Goal: Task Accomplishment & Management: Manage account settings

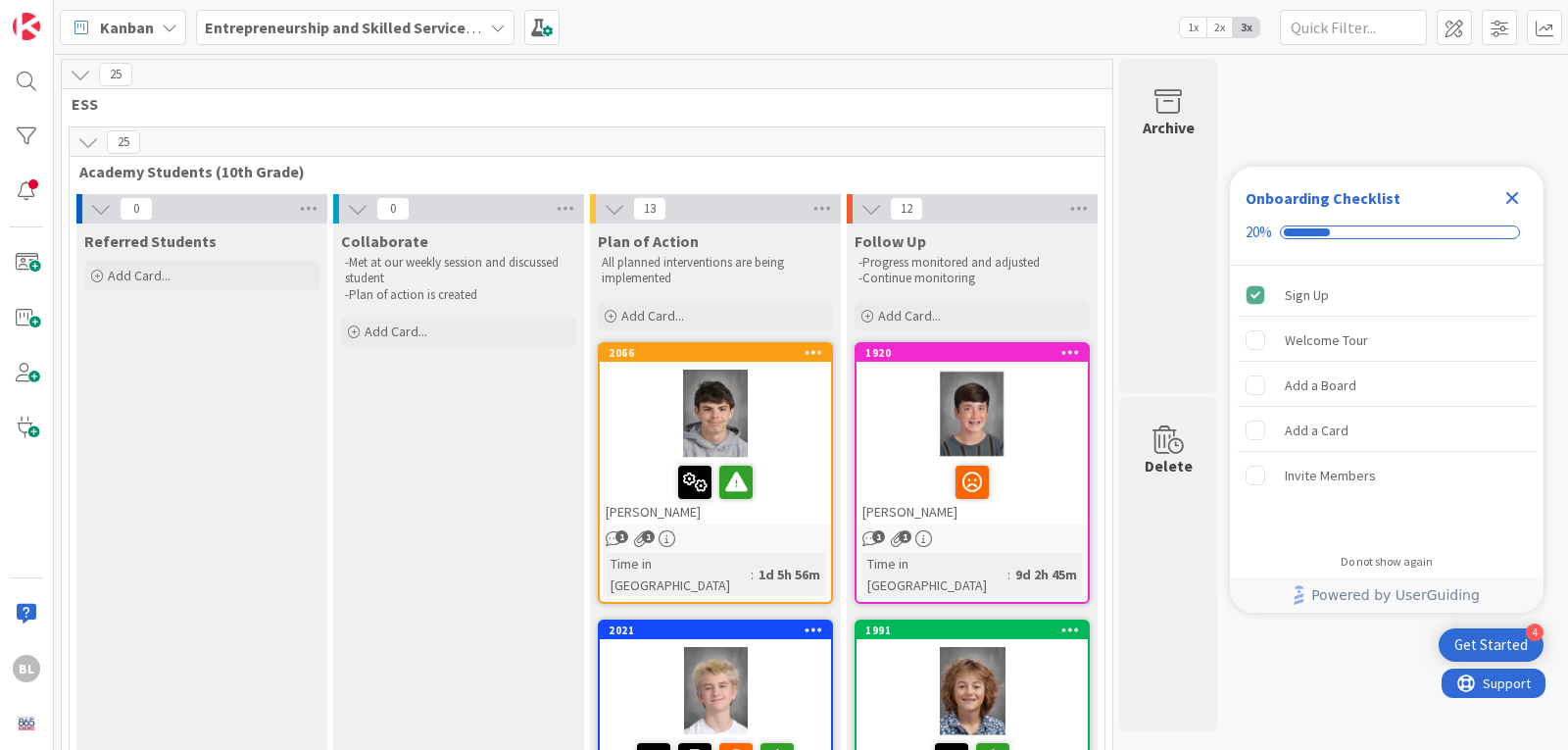
click at [1506, 199] on icon "Close Checklist" at bounding box center [1512, 199] width 24 height 24
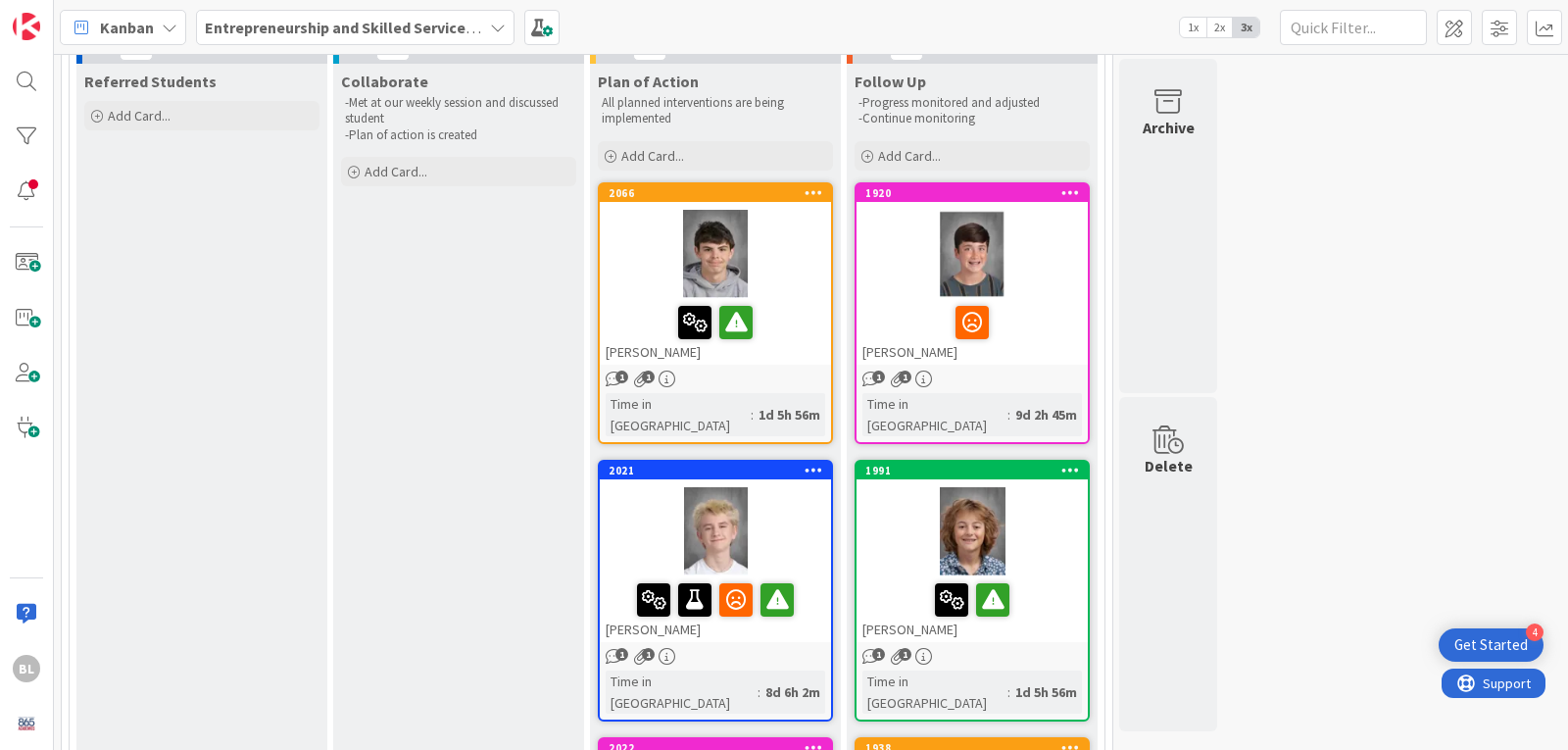
scroll to position [196, 0]
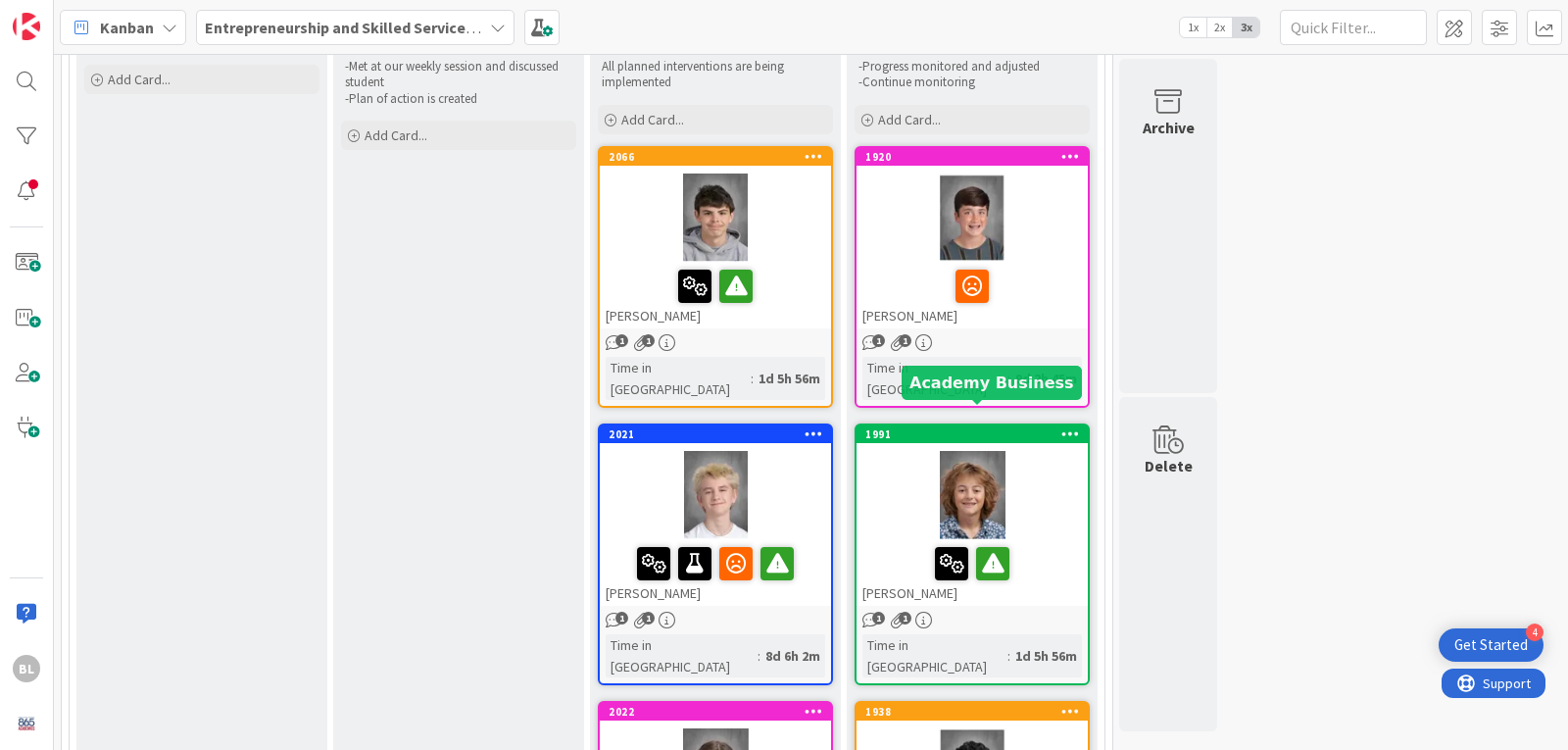
click at [908, 427] on div "1991" at bounding box center [977, 434] width 222 height 14
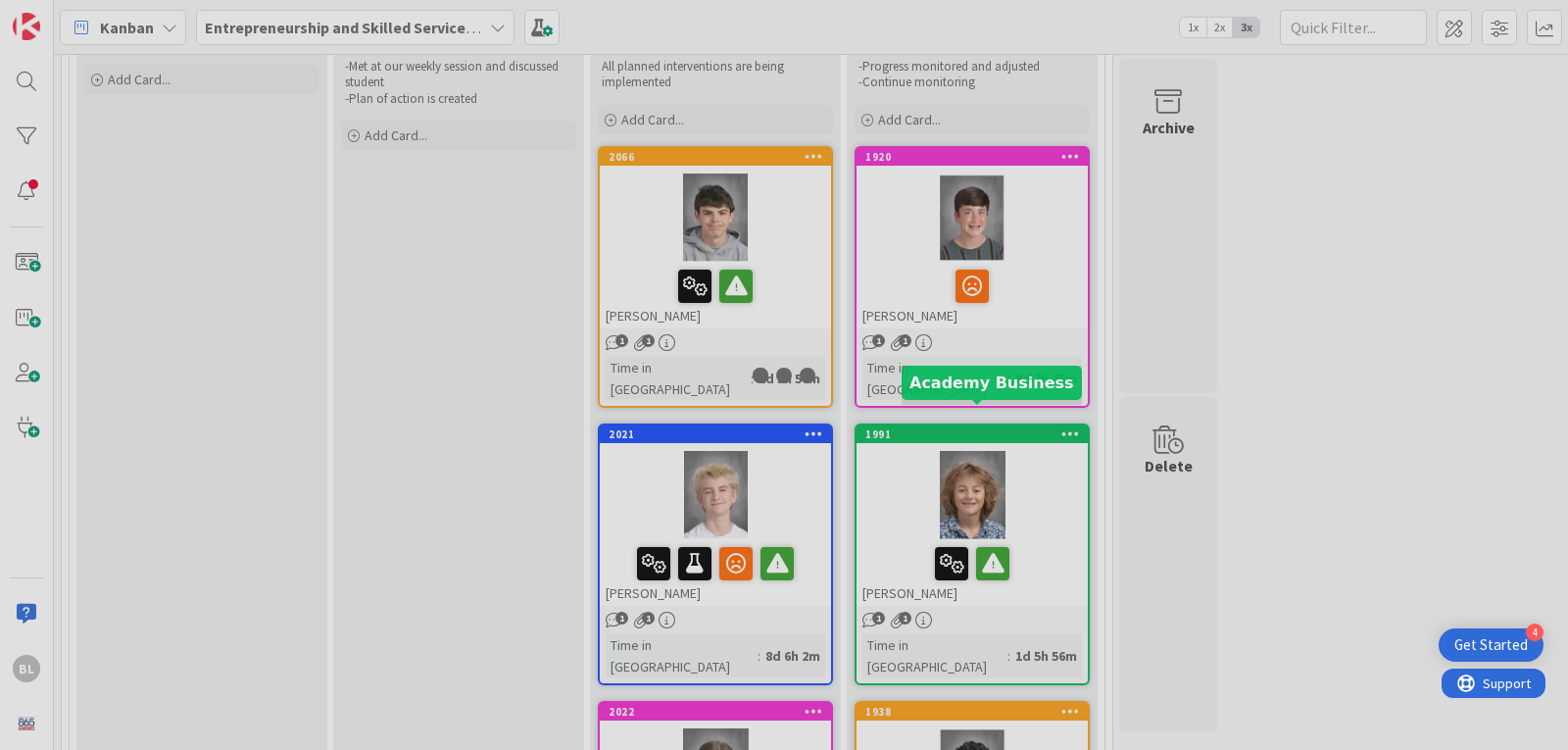
click at [908, 416] on div at bounding box center [784, 375] width 1568 height 750
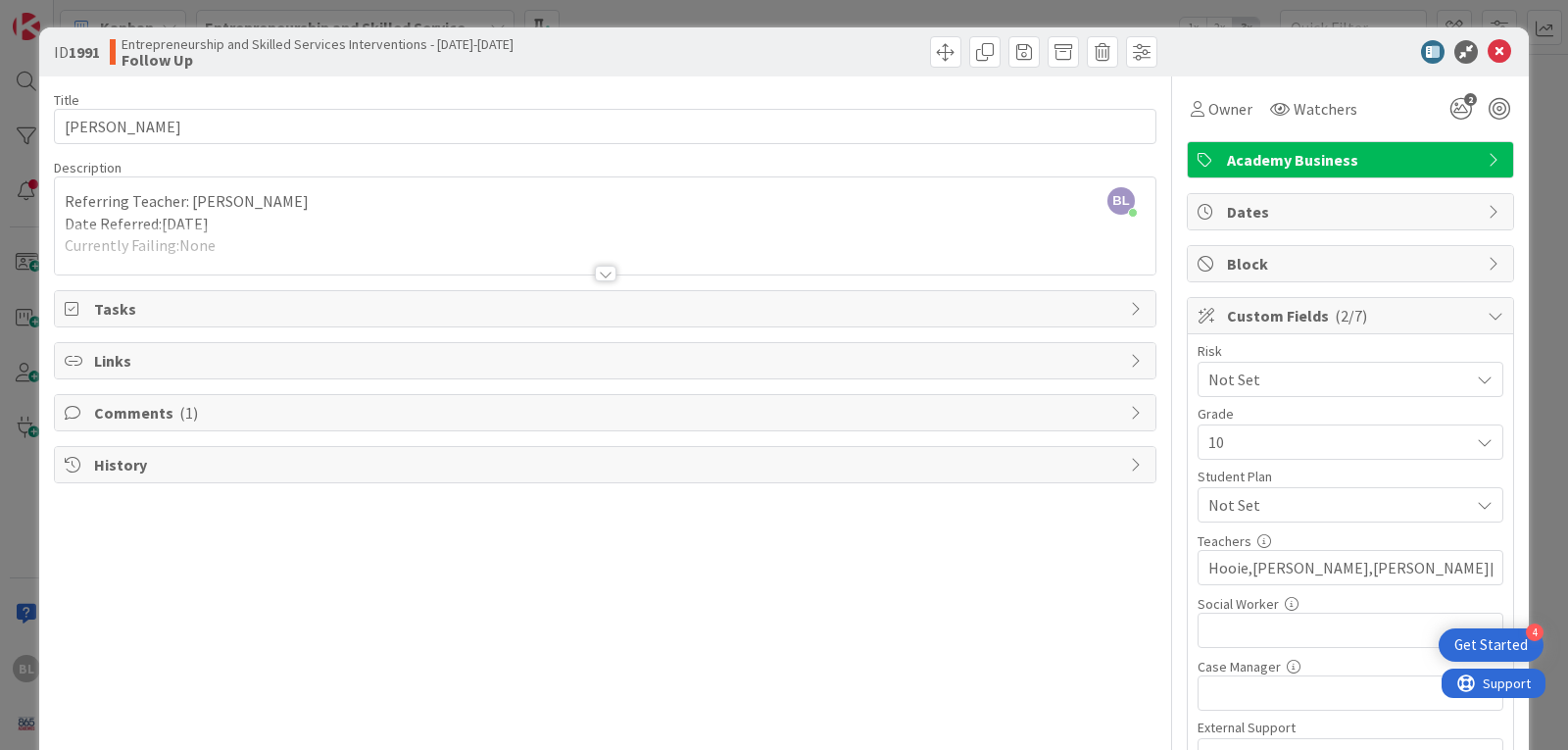
click at [595, 274] on div at bounding box center [606, 274] width 22 height 16
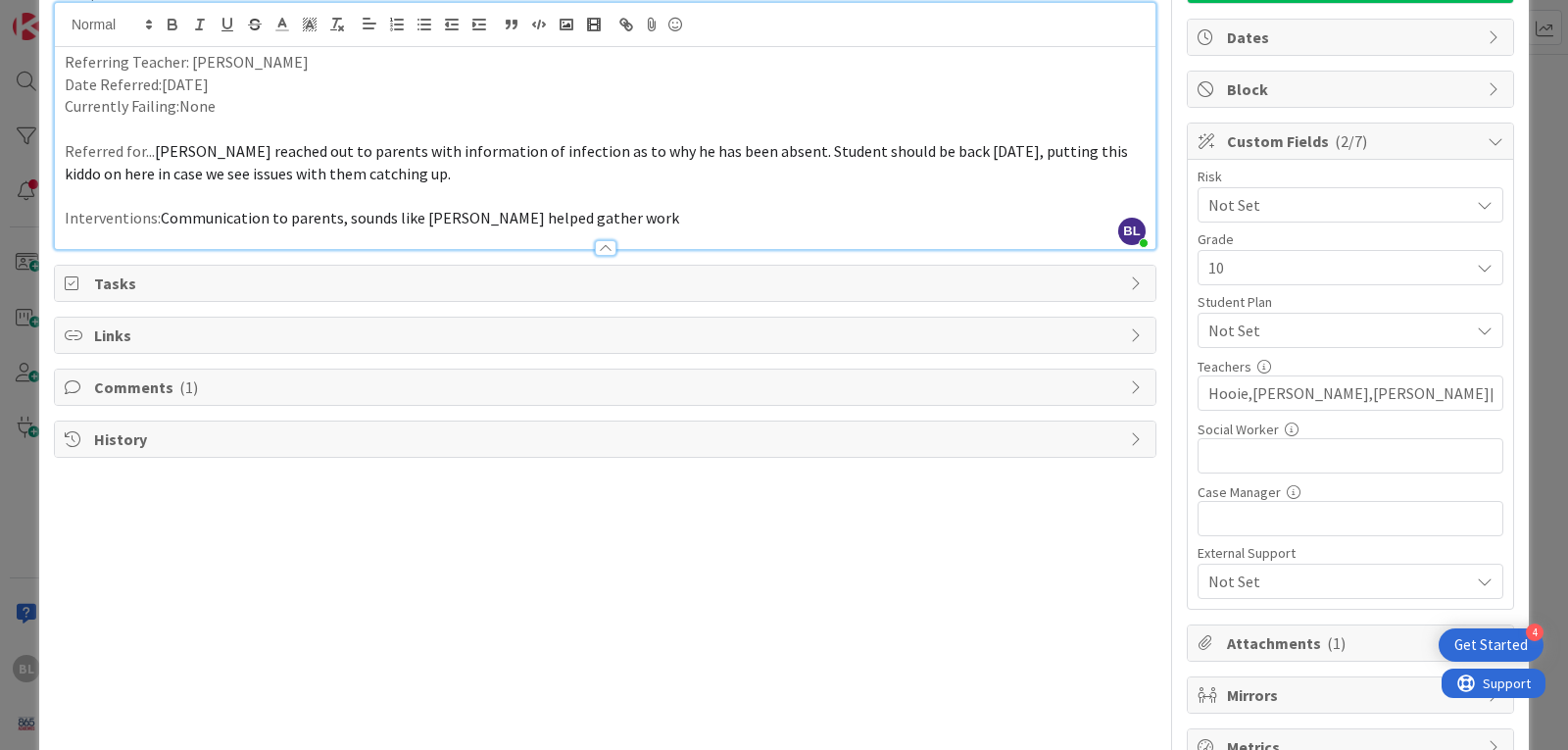
scroll to position [196, 0]
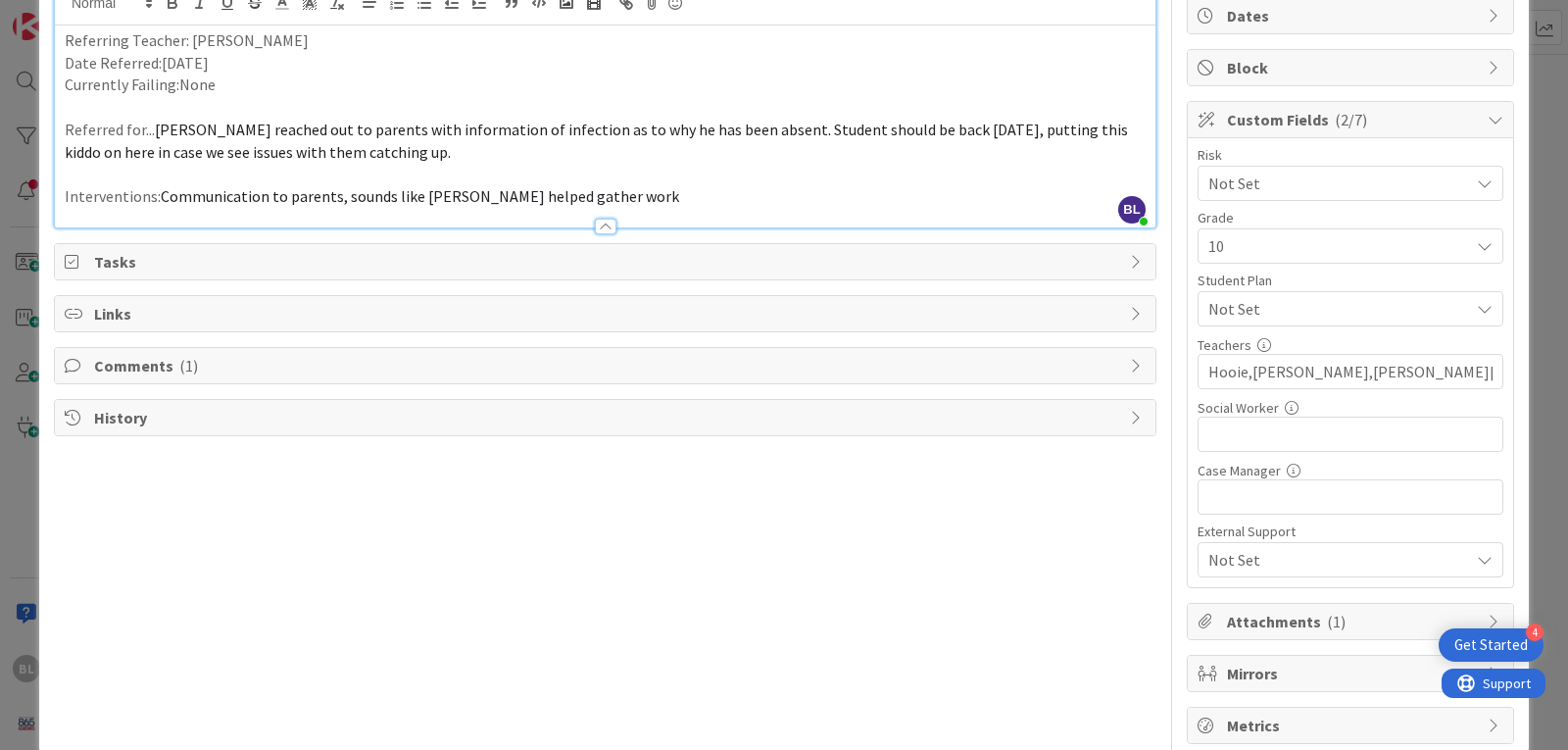
click at [1130, 363] on icon at bounding box center [1138, 366] width 16 height 16
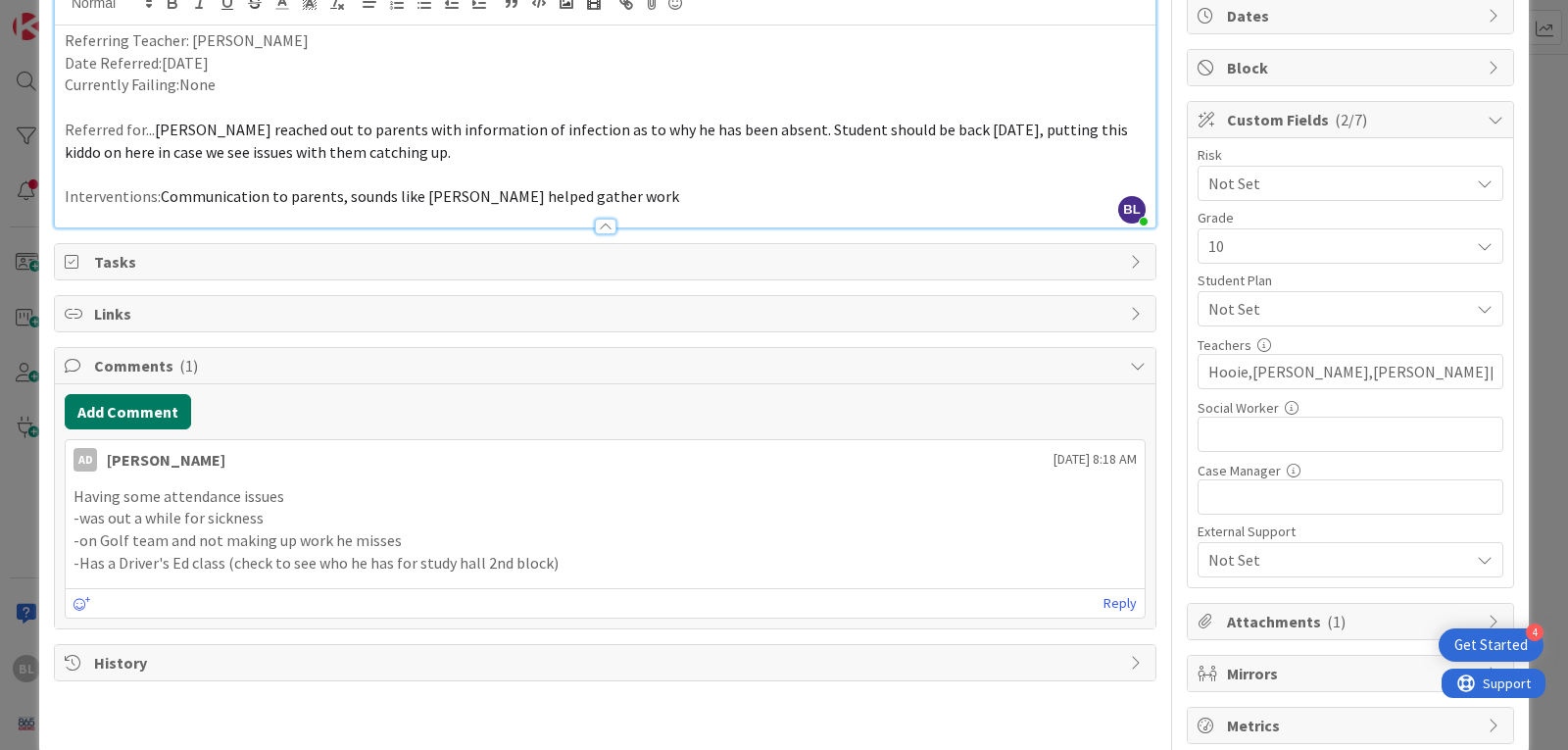
click at [150, 408] on button "Add Comment" at bounding box center [127, 412] width 126 height 36
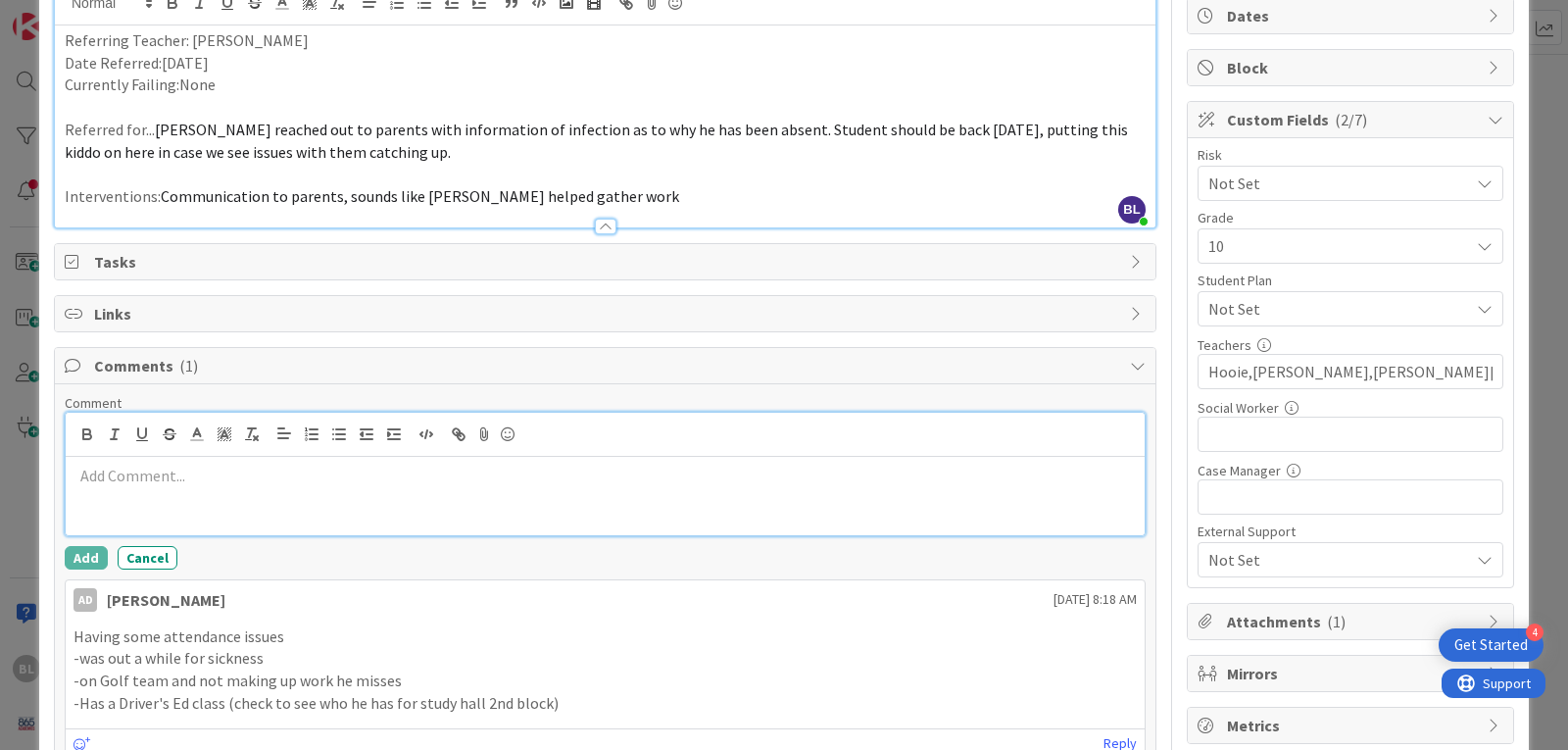
click at [75, 482] on p at bounding box center [605, 476] width 1064 height 23
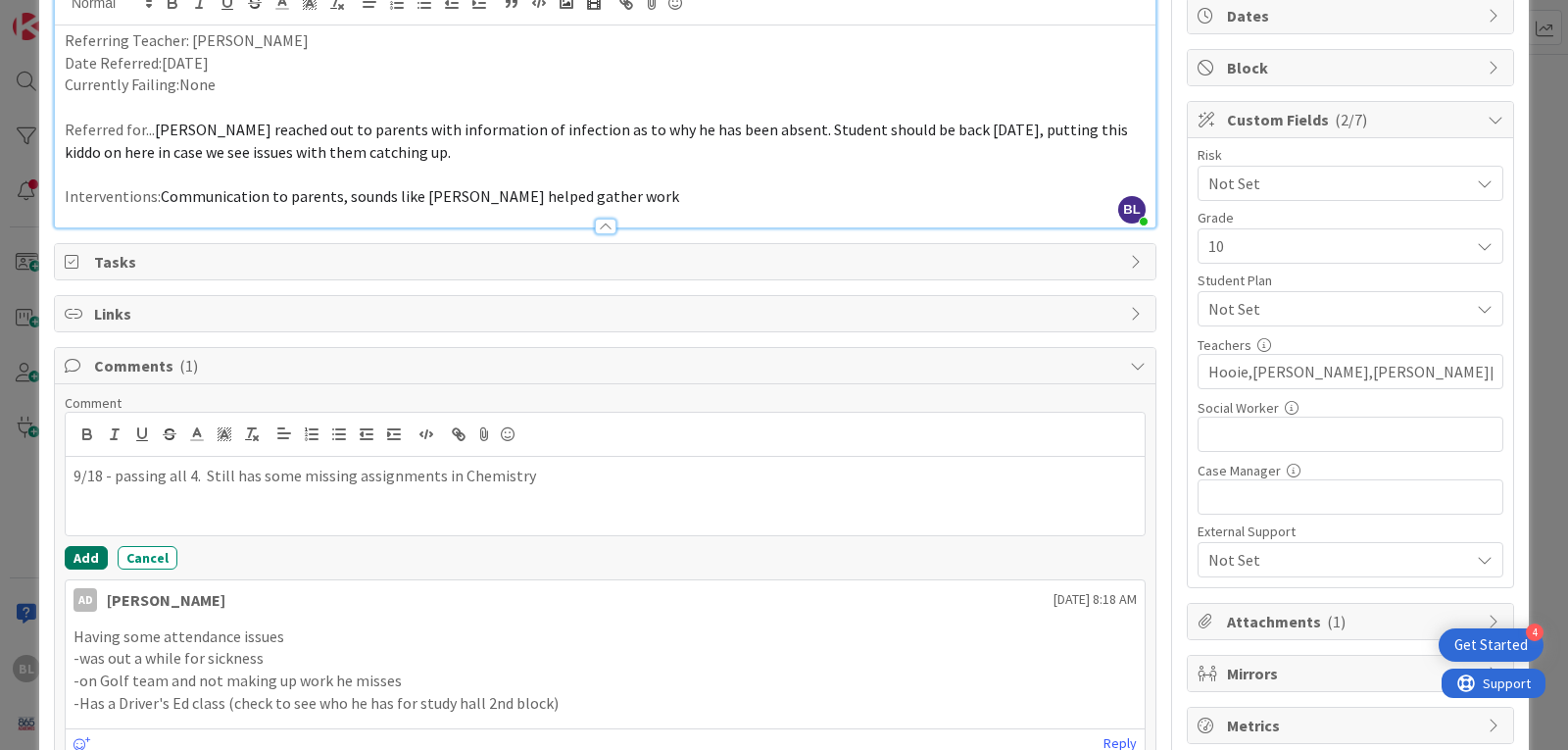
click at [89, 560] on button "Add" at bounding box center [85, 558] width 43 height 24
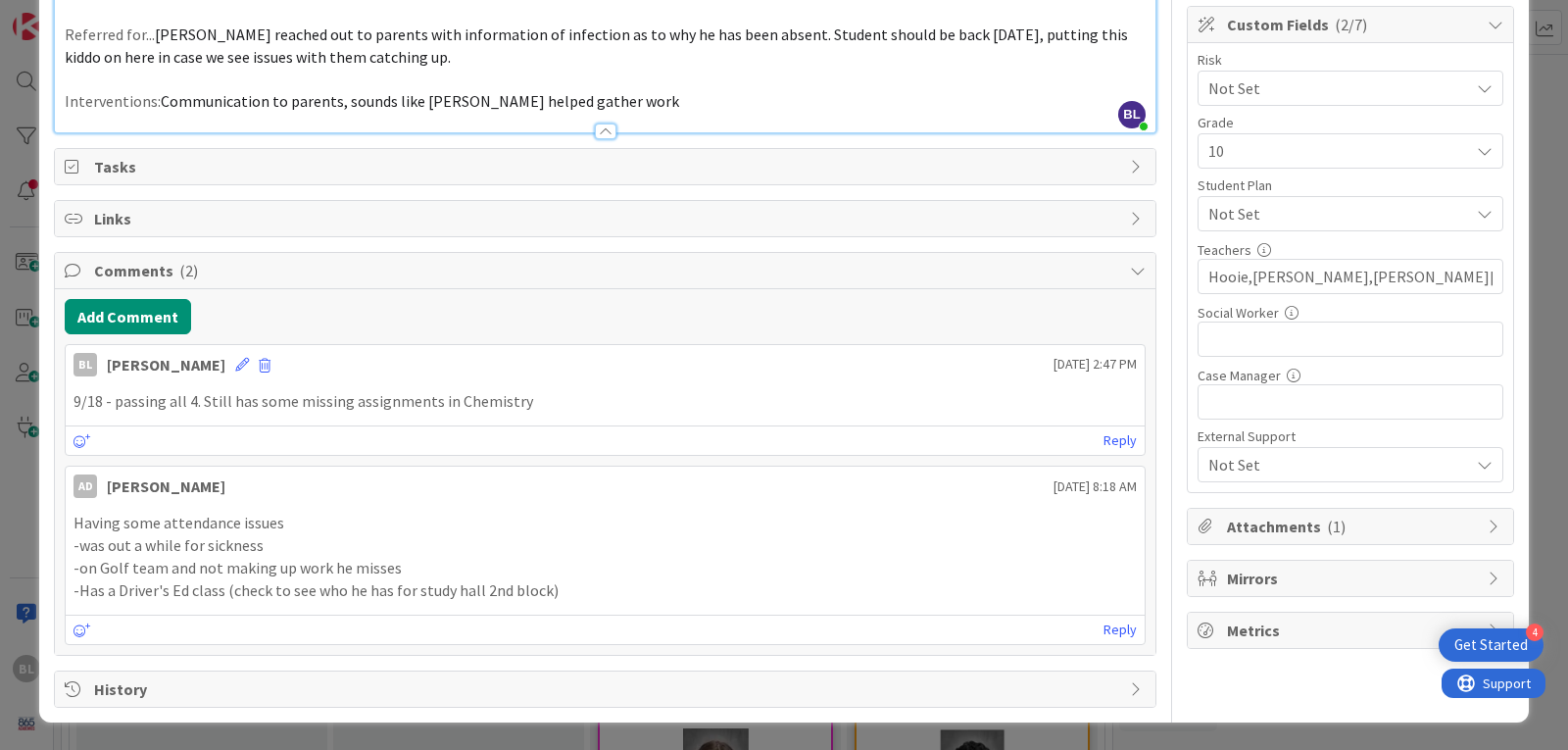
scroll to position [0, 0]
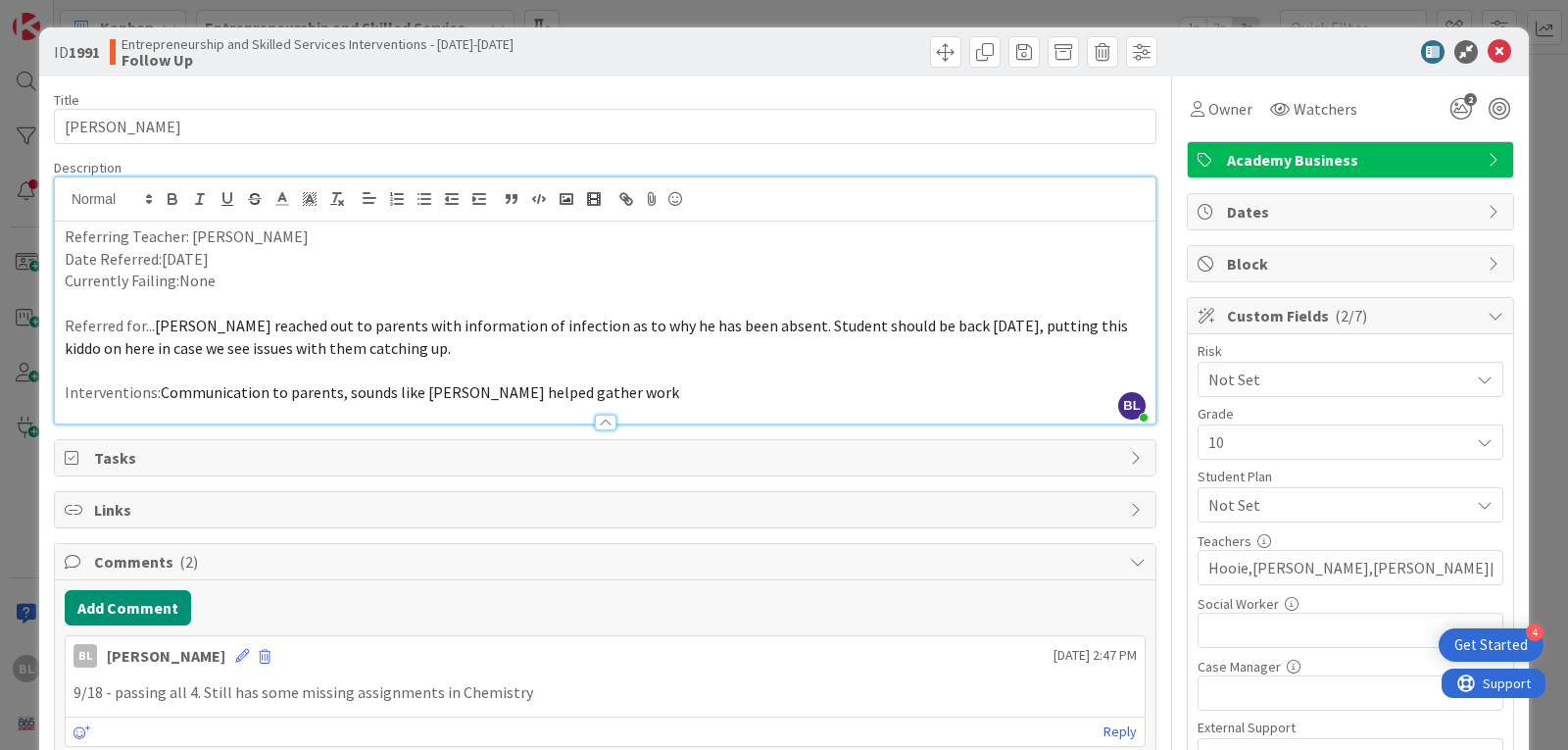
click at [1470, 157] on div "Academy Business" at bounding box center [1351, 160] width 326 height 36
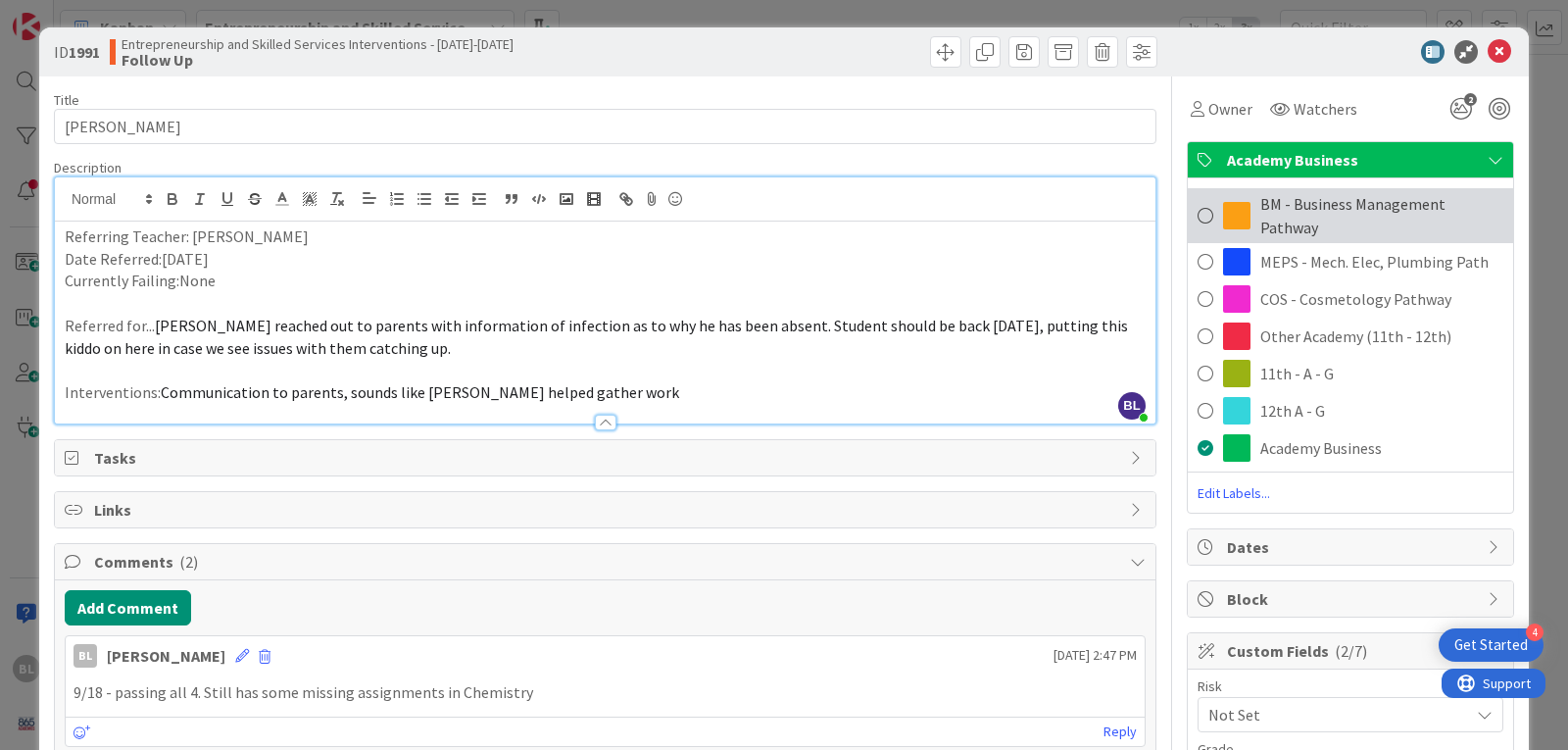
click at [1198, 205] on span at bounding box center [1206, 216] width 16 height 30
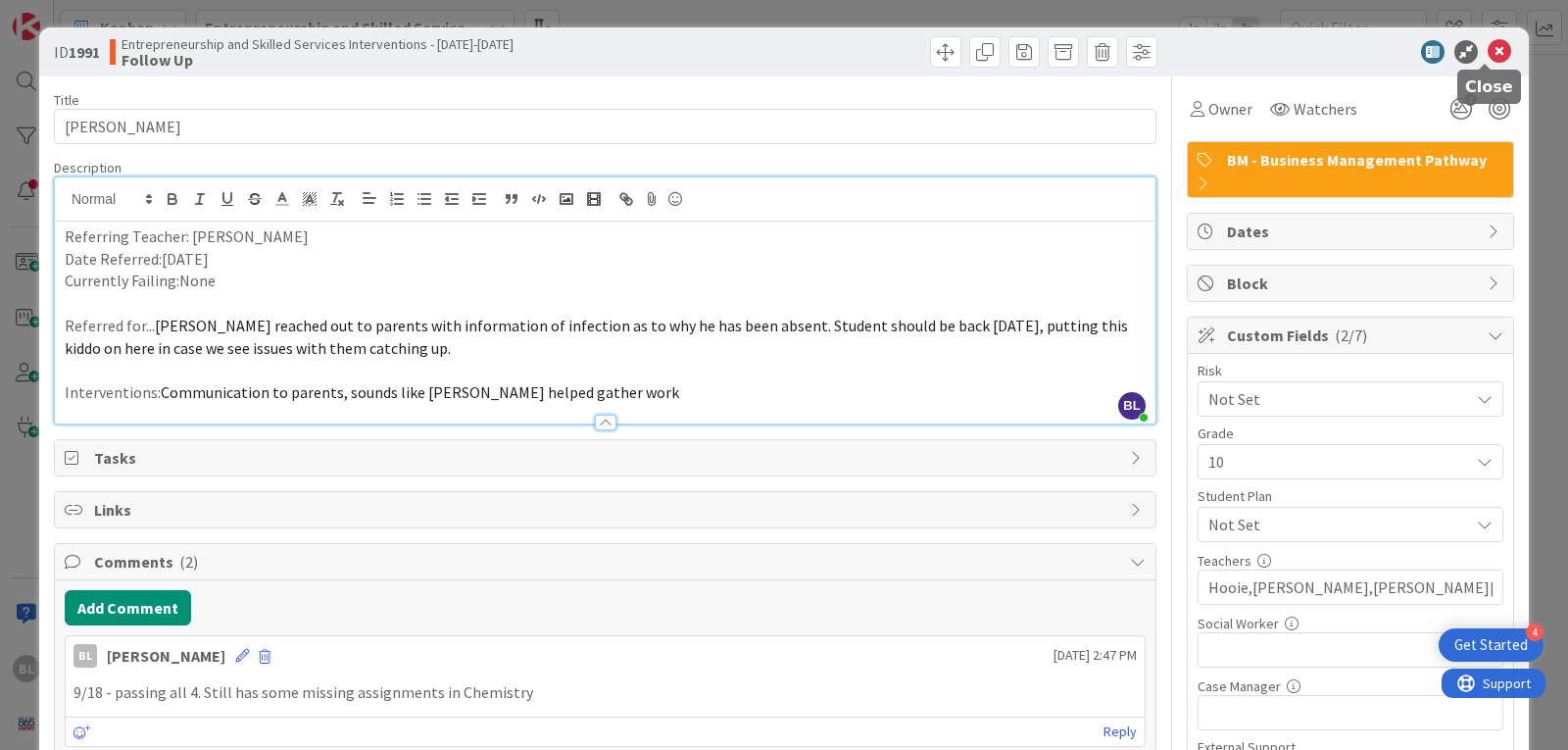
click at [1491, 51] on icon at bounding box center [1499, 52] width 24 height 24
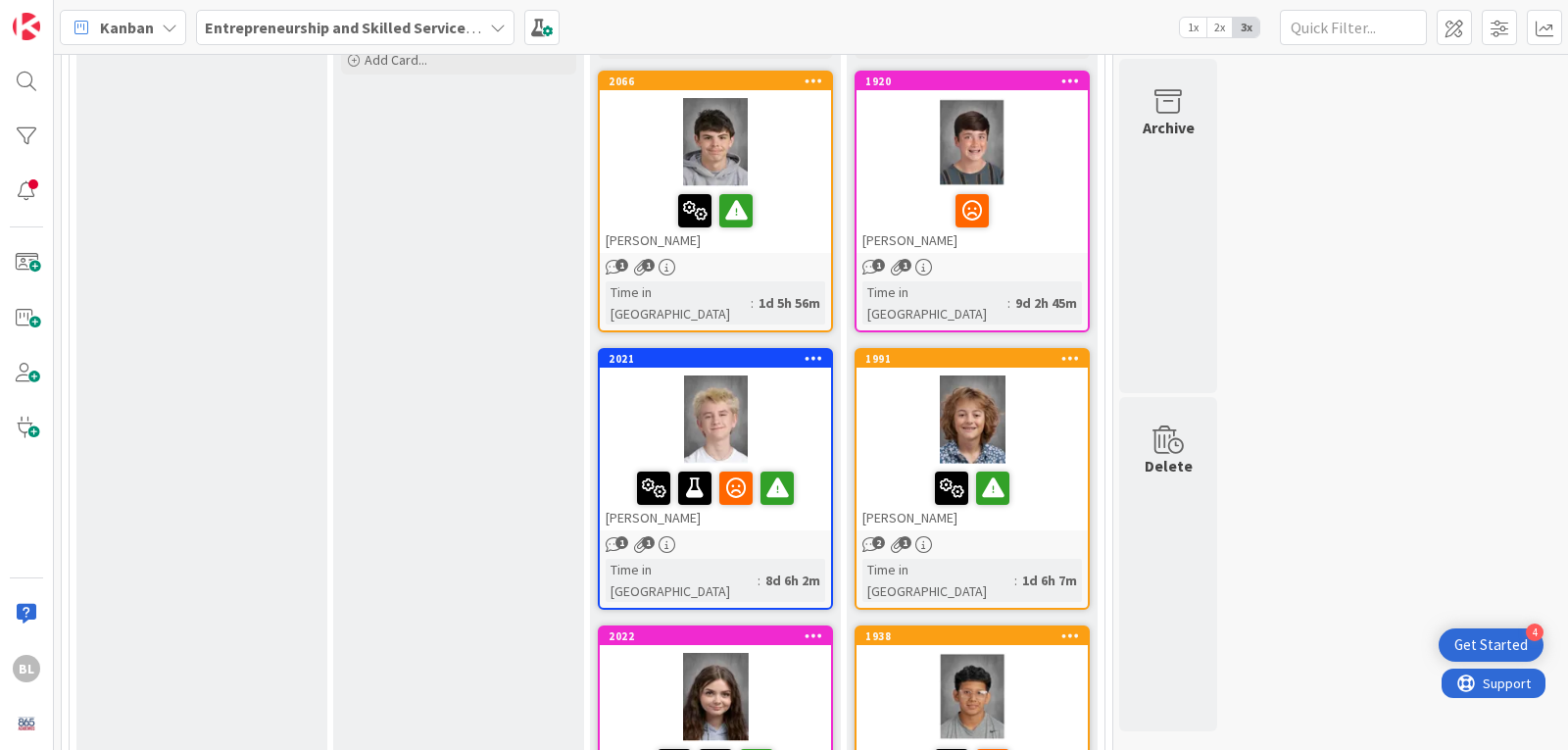
scroll to position [294, 0]
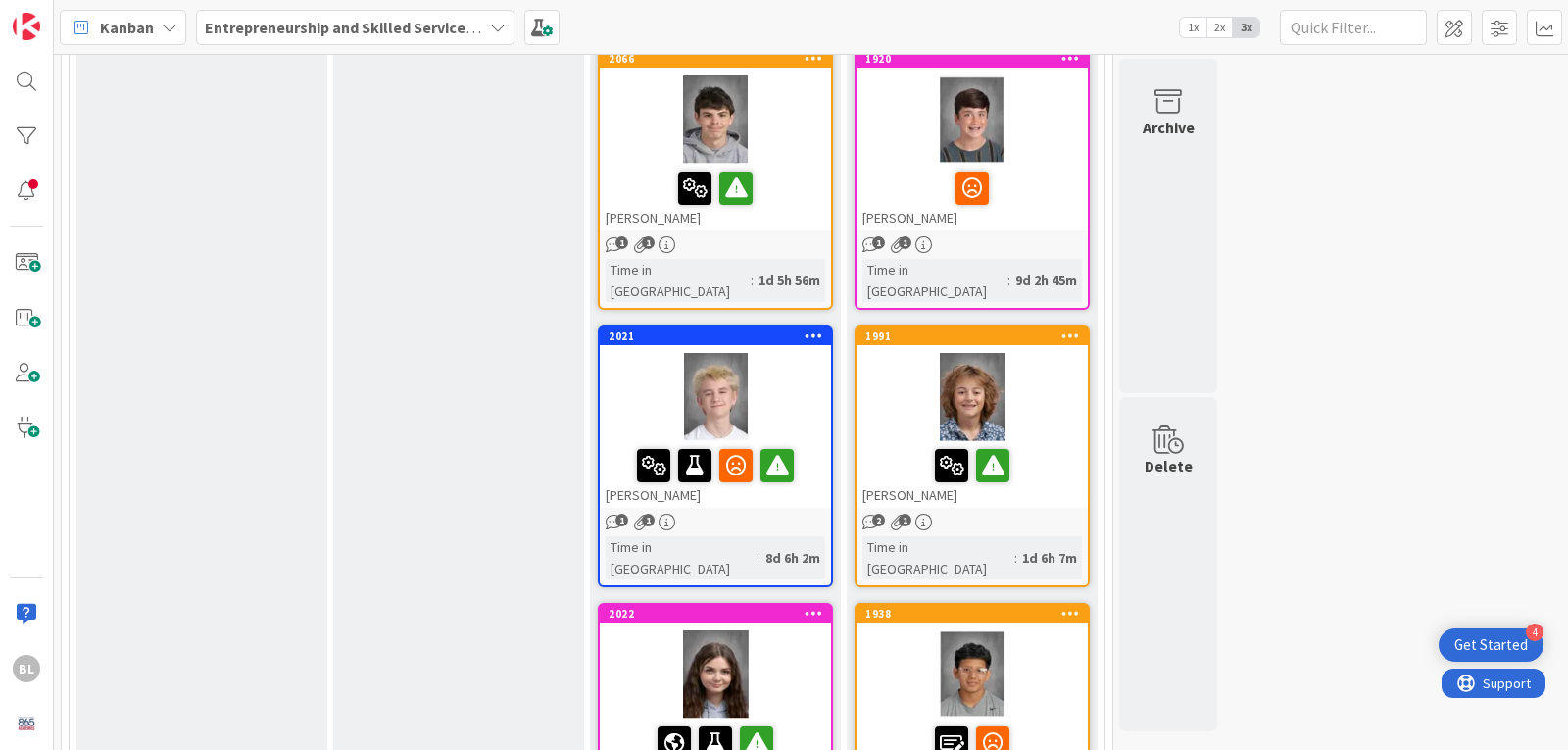
click at [1069, 329] on icon at bounding box center [1070, 336] width 19 height 14
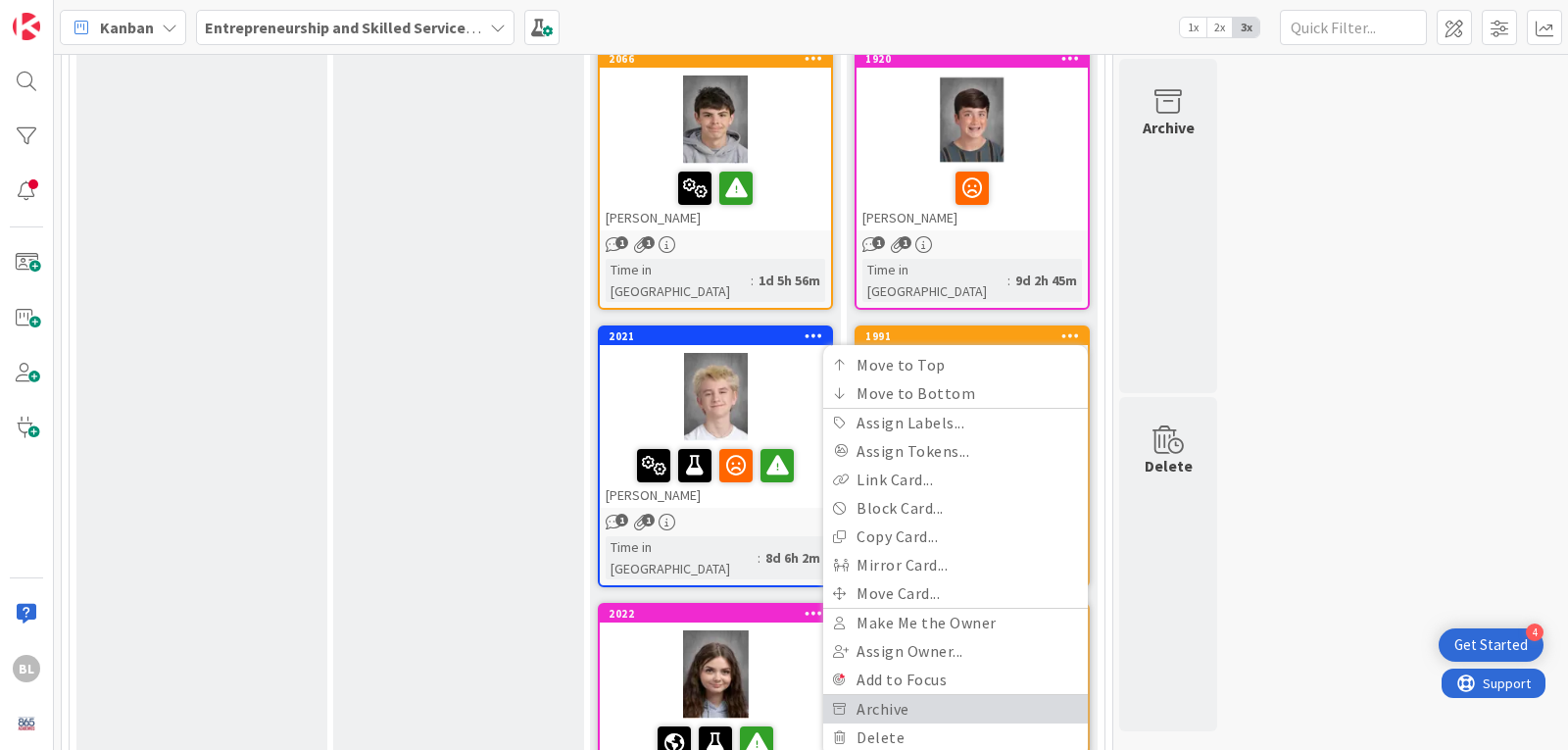
click at [890, 695] on link "Archive" at bounding box center [955, 709] width 265 height 29
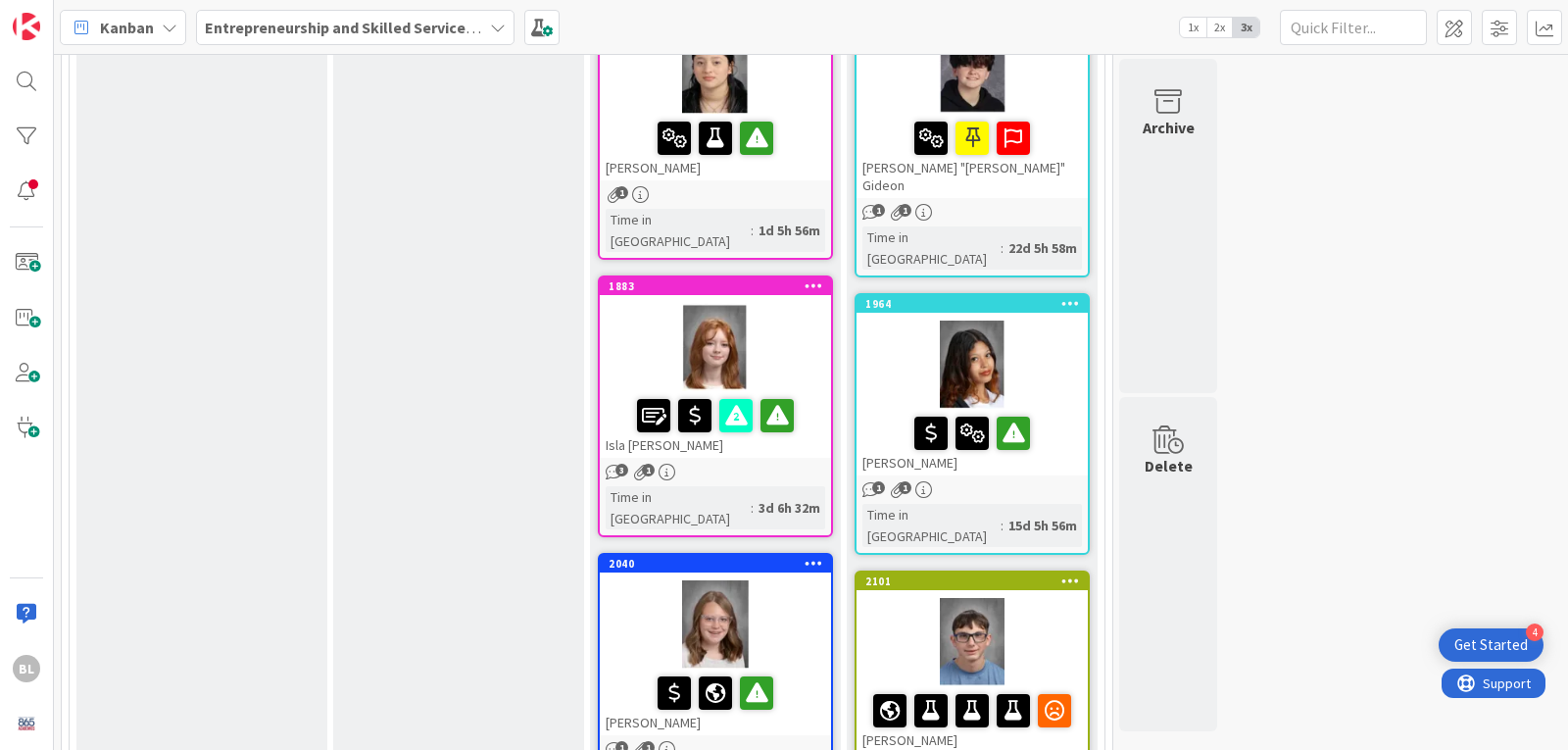
scroll to position [1275, 0]
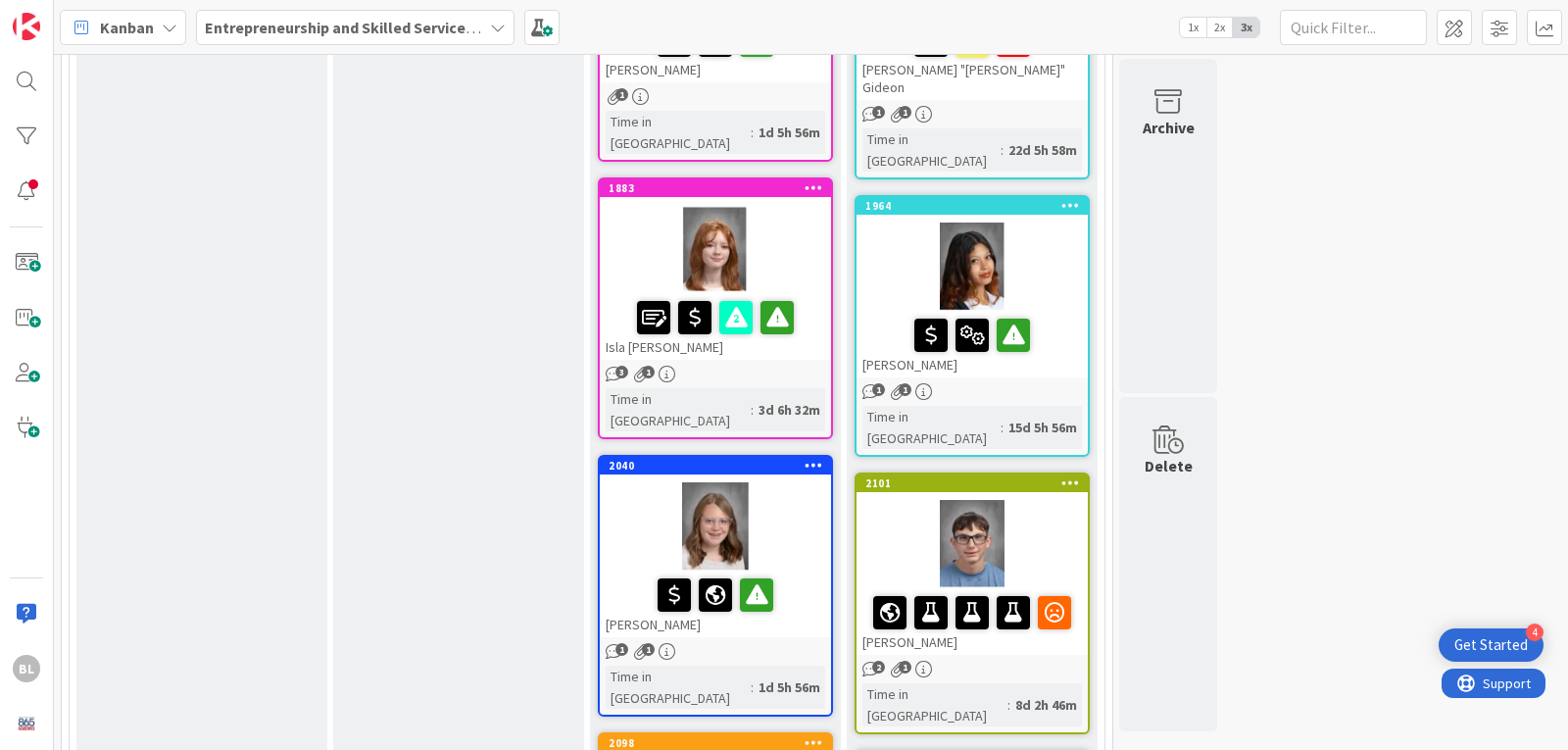
click at [1038, 475] on div "2101" at bounding box center [972, 484] width 231 height 18
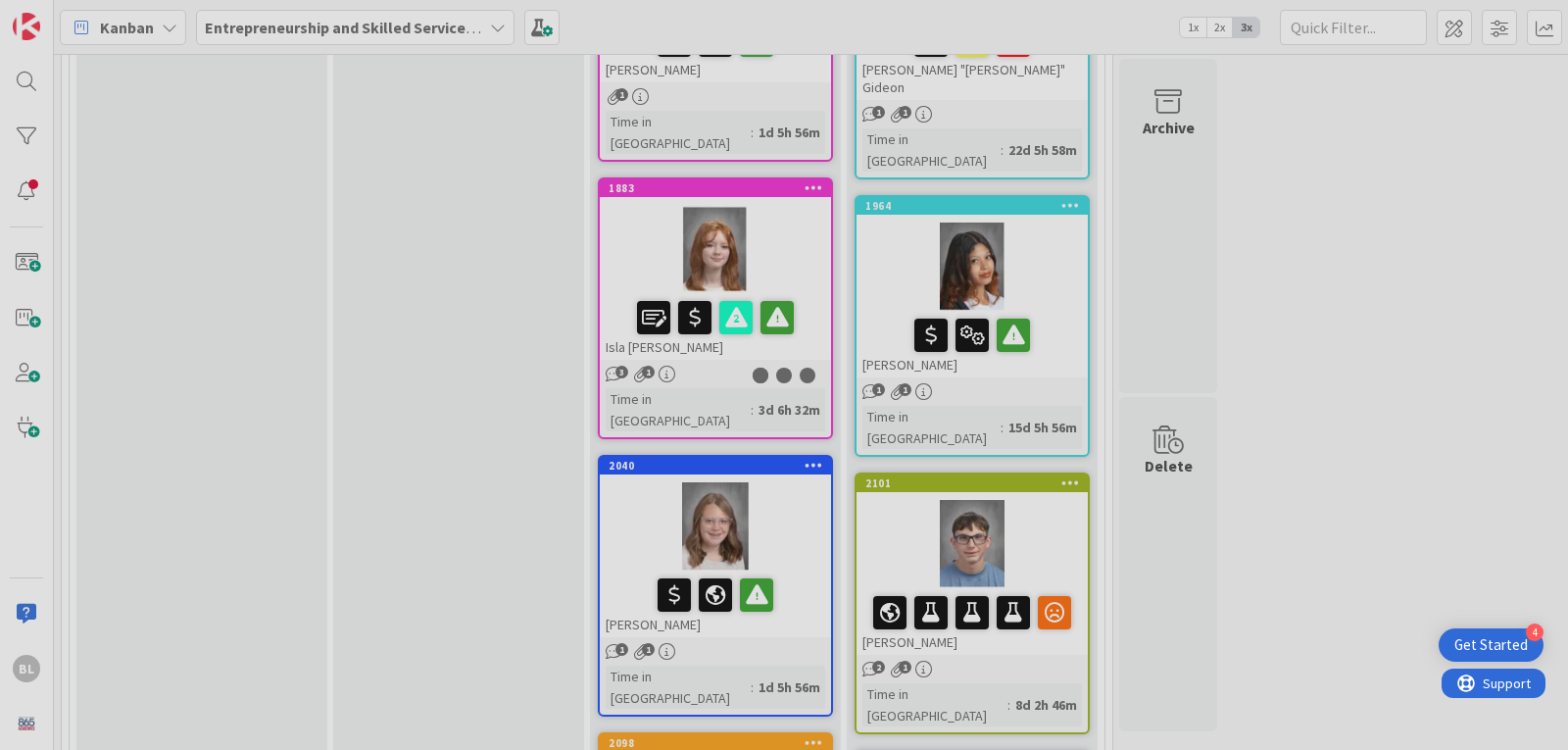
click at [1038, 366] on div at bounding box center [784, 375] width 1568 height 750
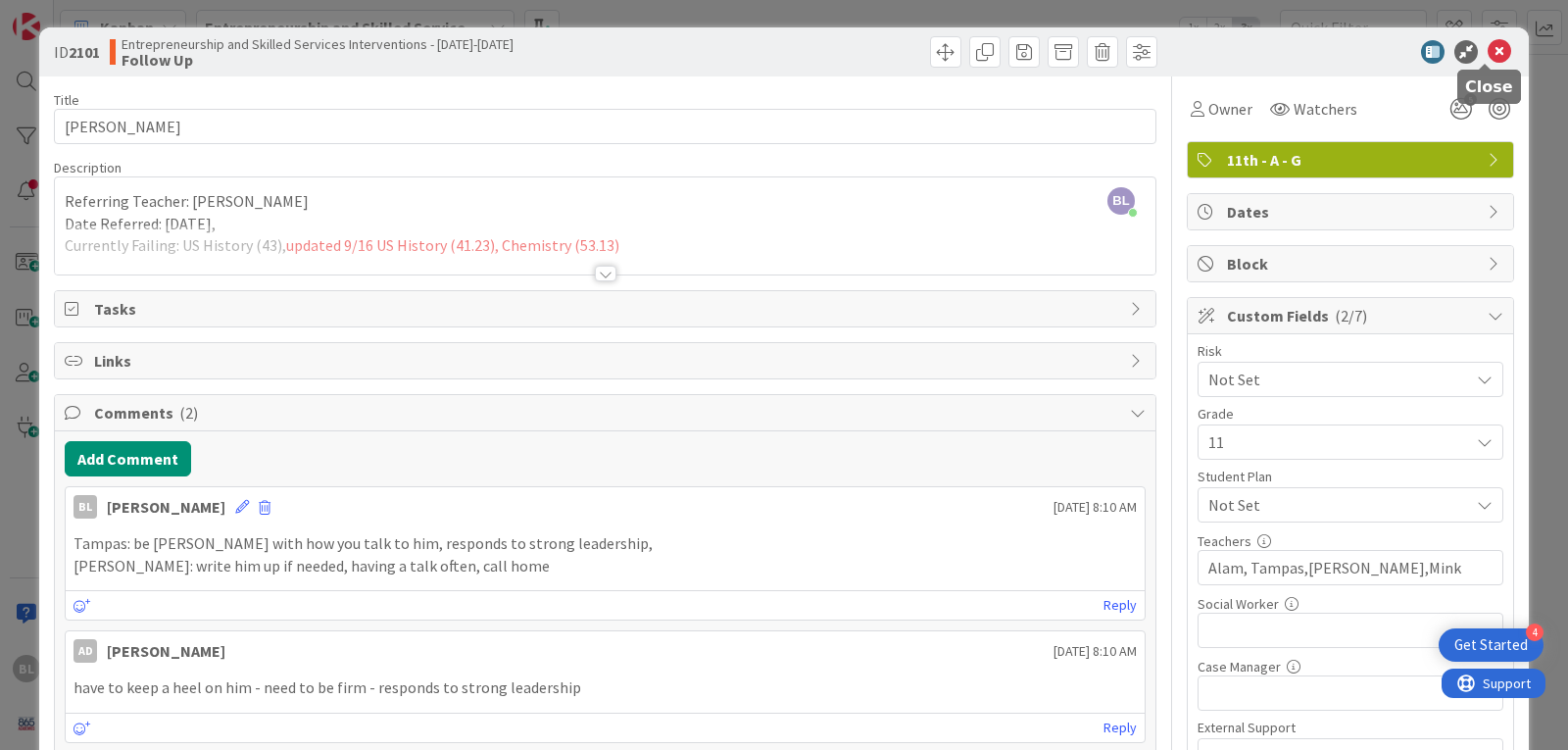
click at [1491, 49] on icon at bounding box center [1499, 52] width 24 height 24
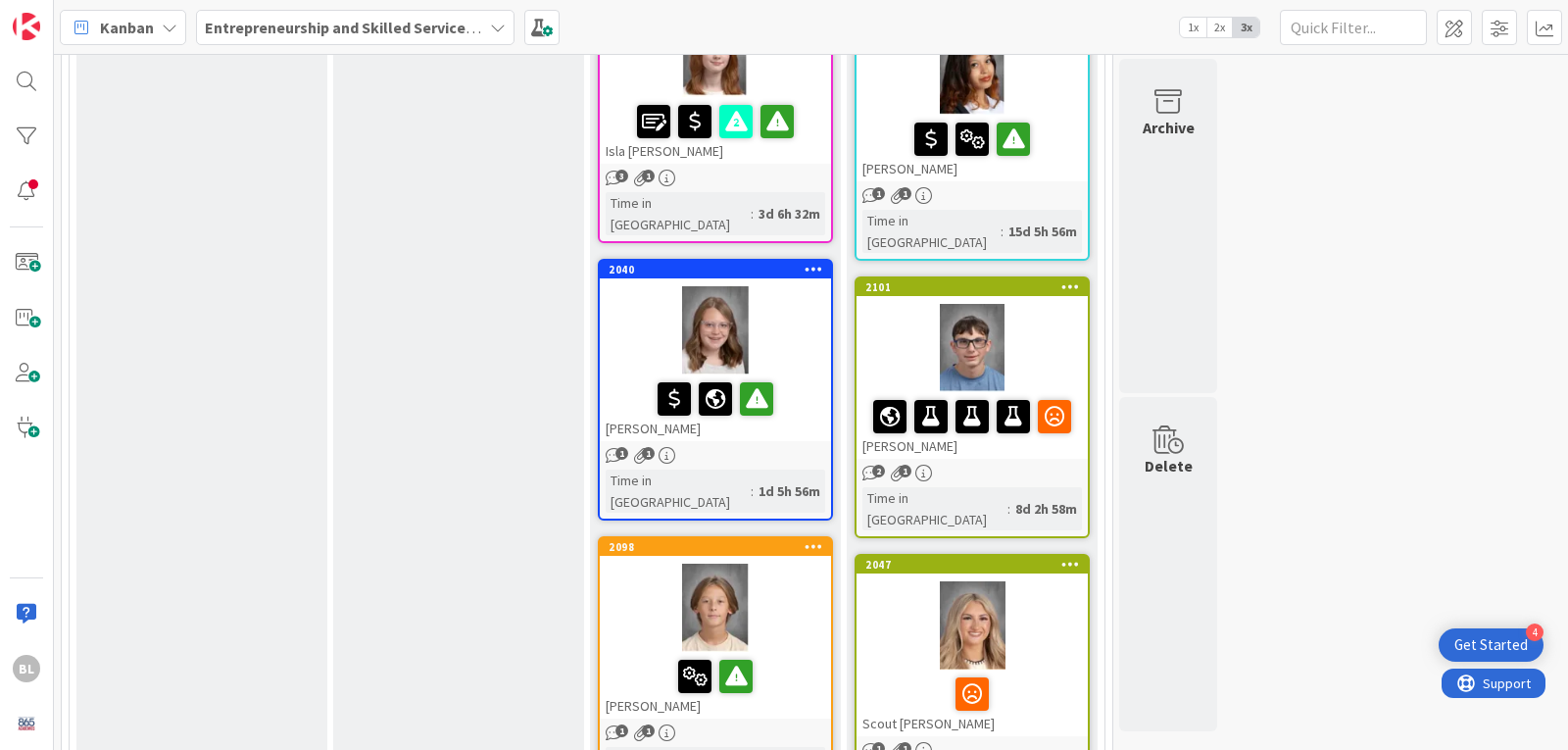
click at [1024, 581] on div at bounding box center [972, 625] width 231 height 88
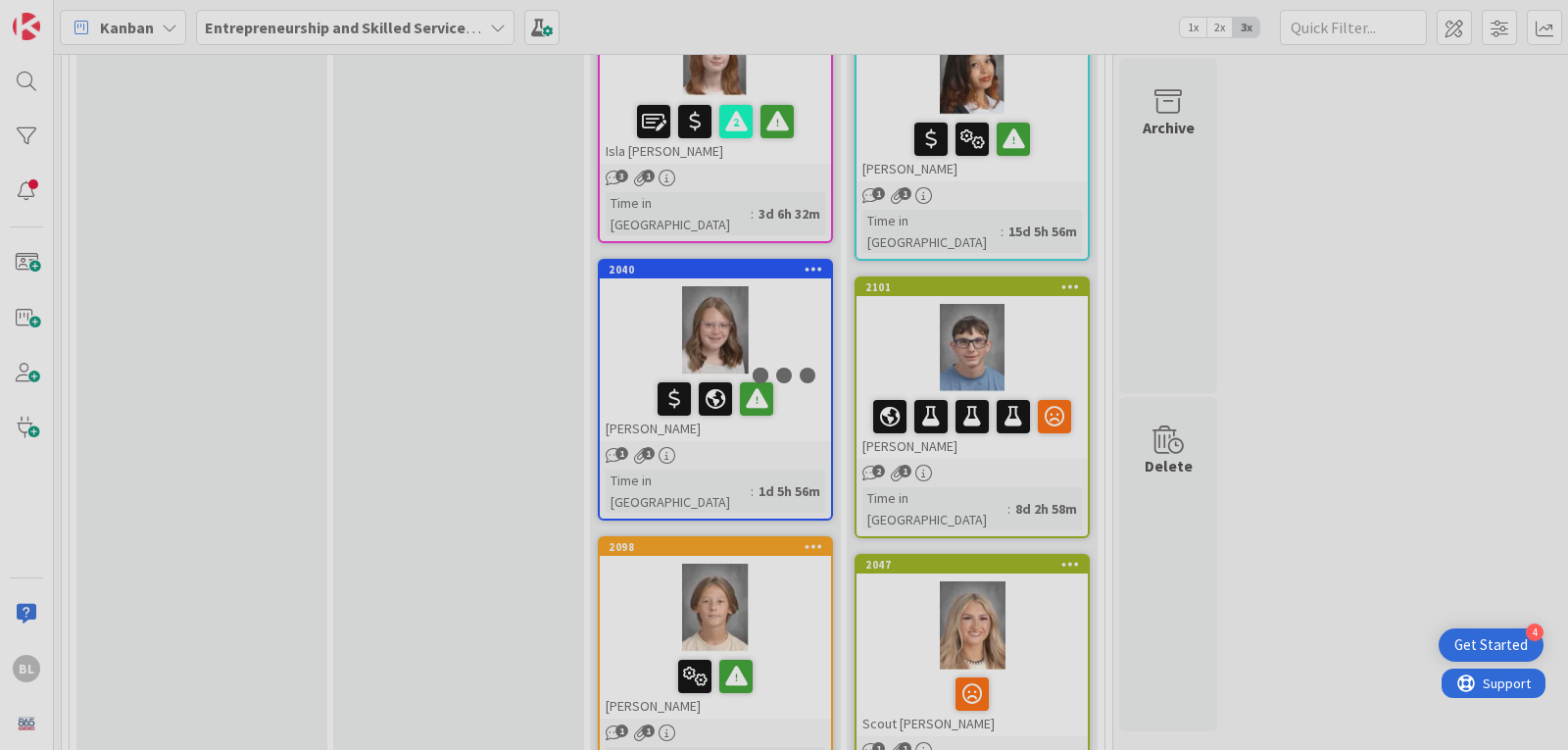
click at [1024, 434] on div at bounding box center [784, 375] width 1568 height 750
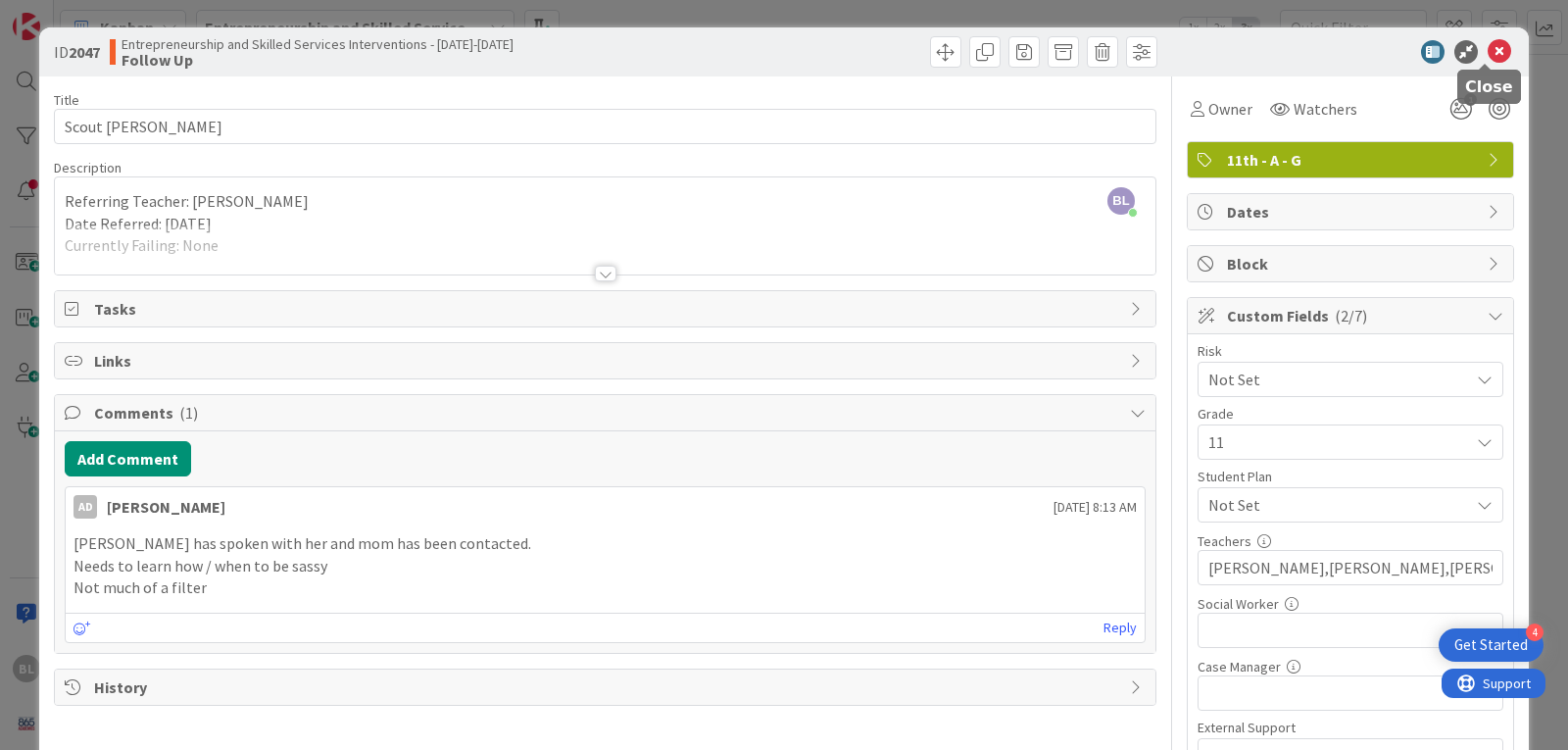
click at [1493, 46] on icon at bounding box center [1499, 52] width 24 height 24
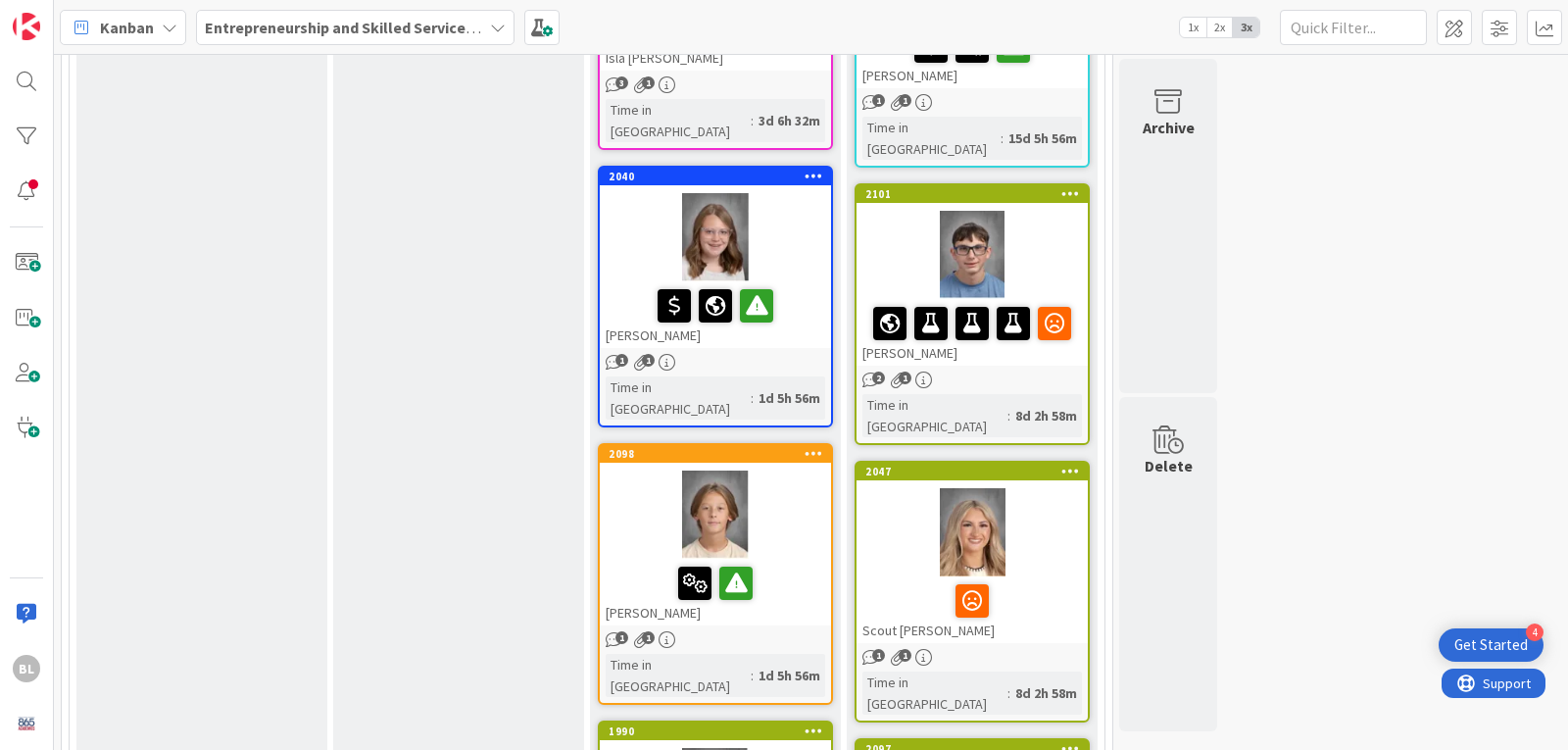
scroll to position [1765, 0]
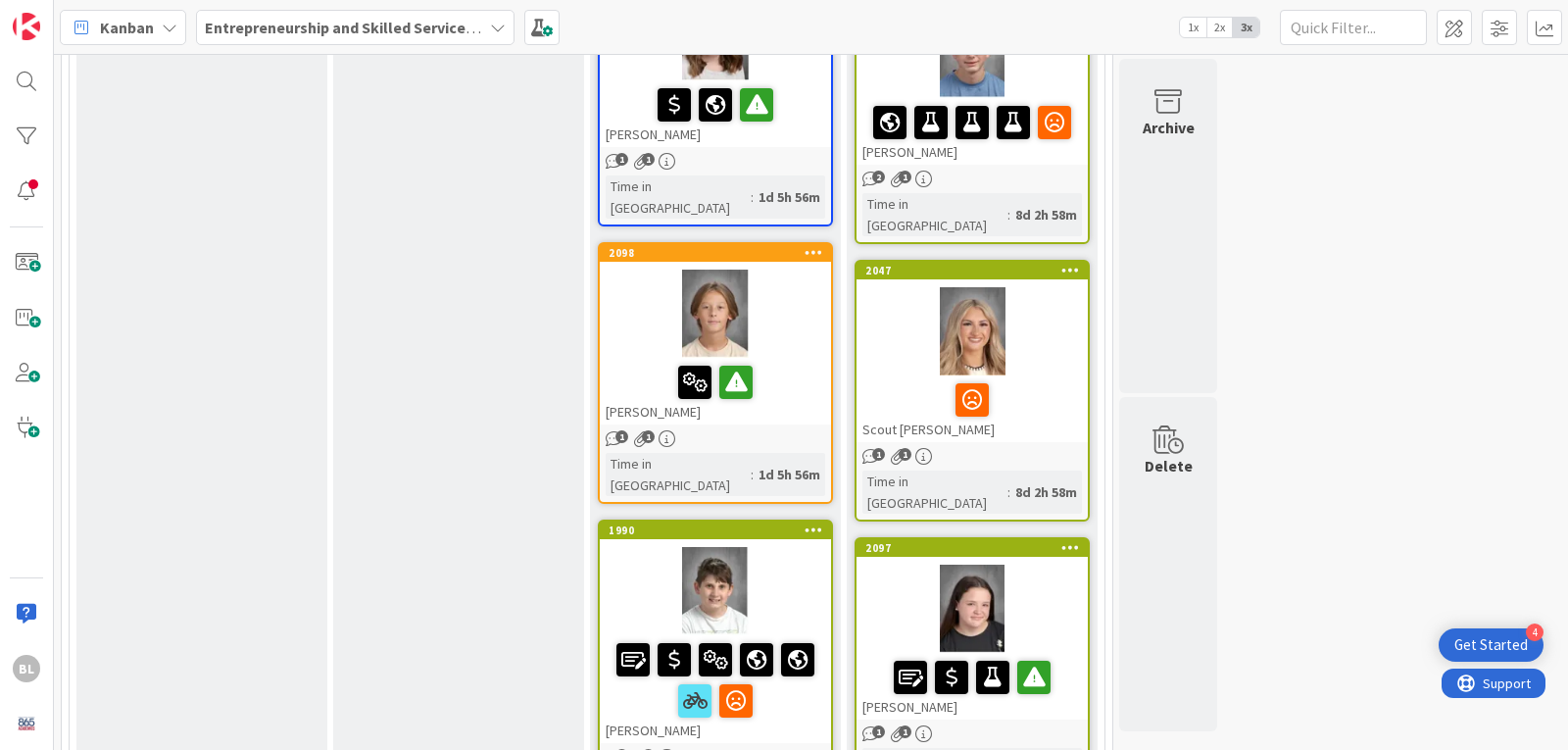
click at [1017, 539] on div "2097 [PERSON_NAME]" at bounding box center [972, 630] width 231 height 181
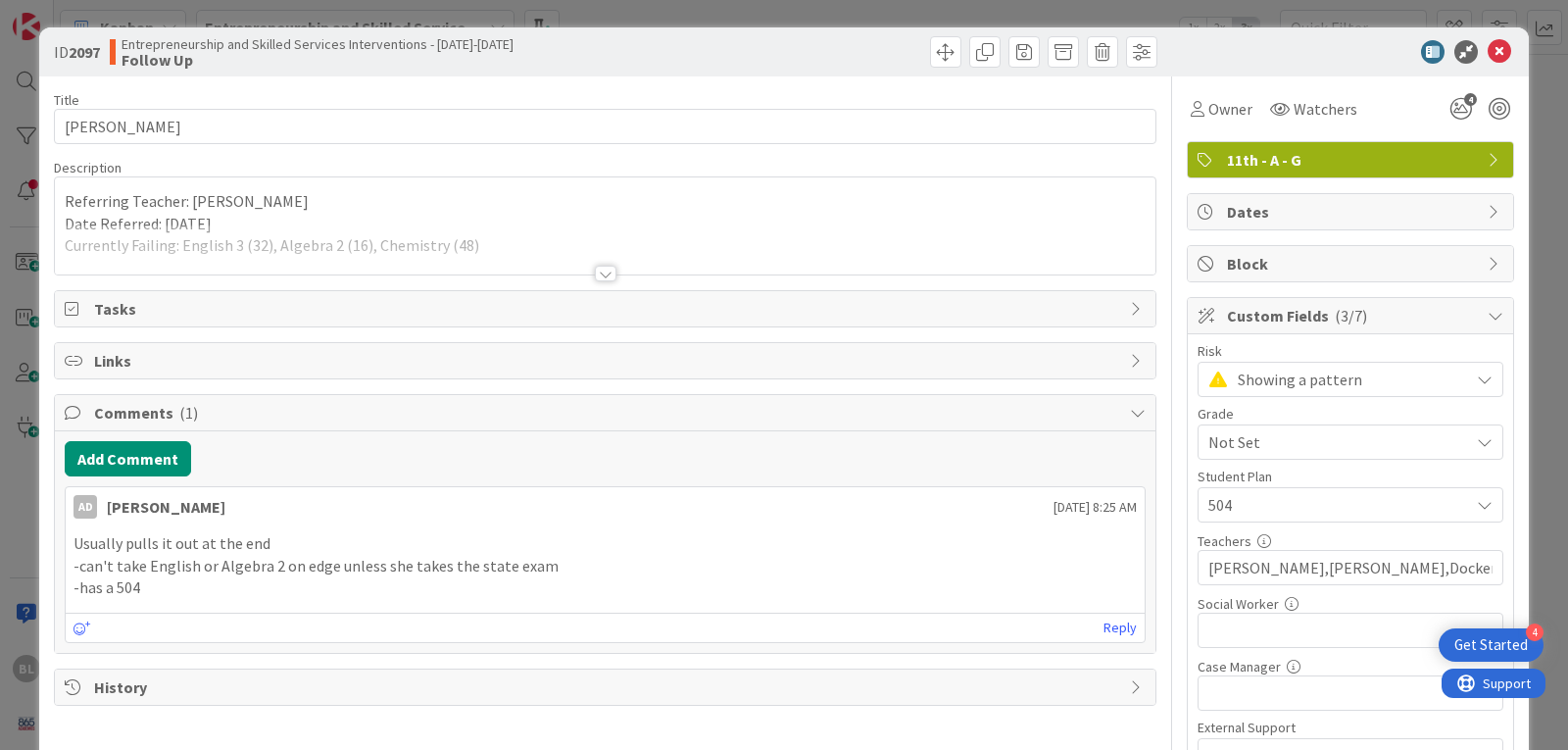
click at [595, 271] on div at bounding box center [606, 274] width 22 height 16
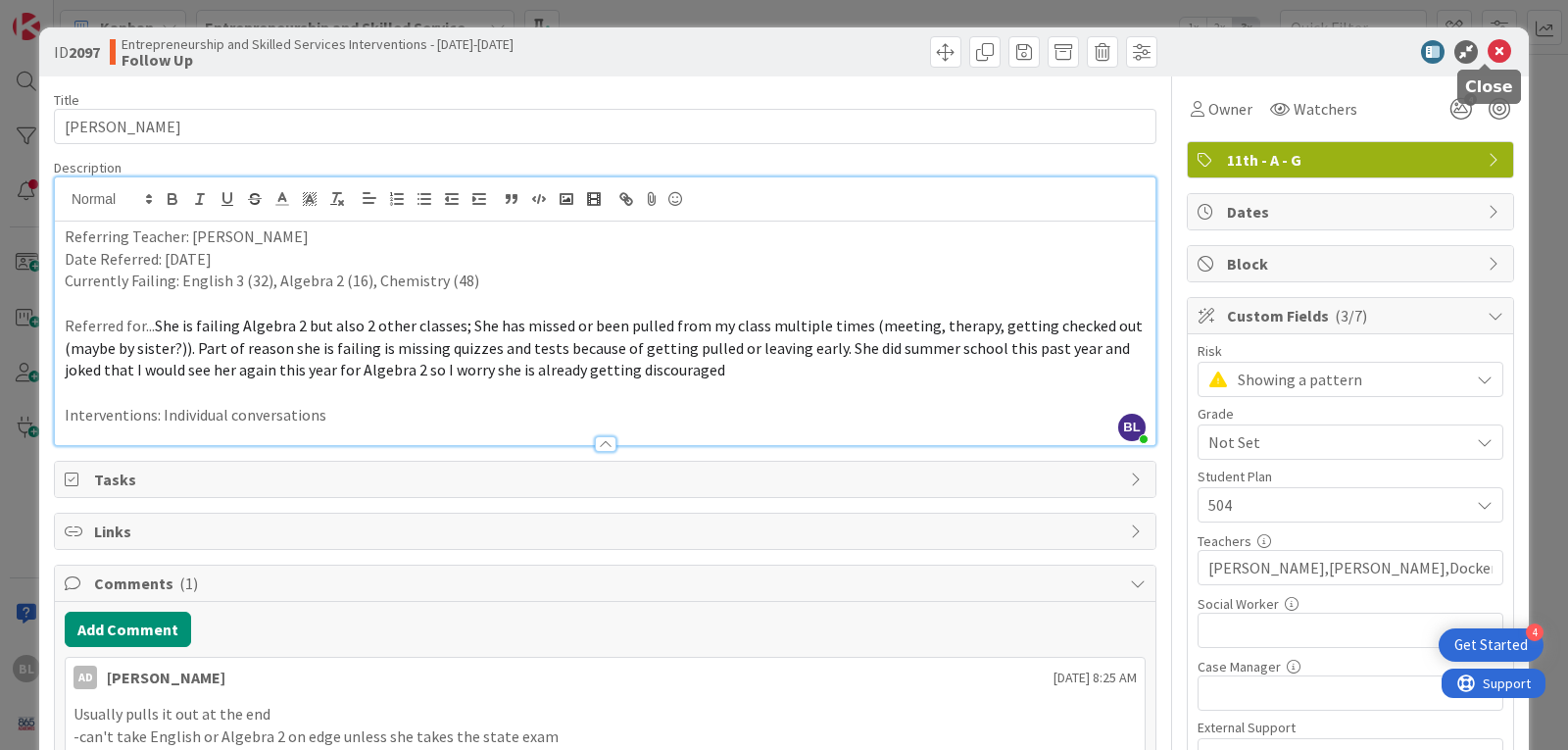
click at [1488, 52] on icon at bounding box center [1499, 52] width 24 height 24
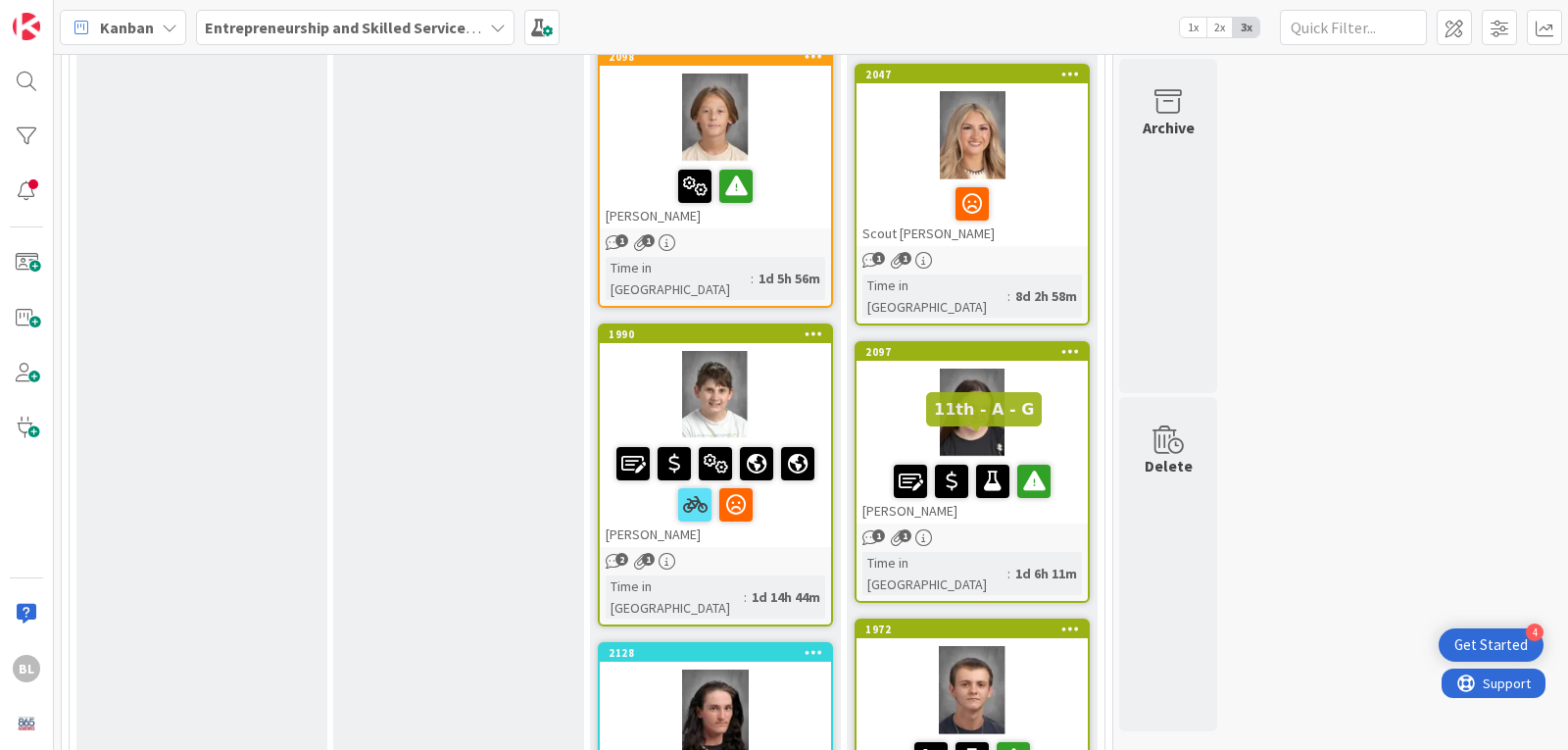
click at [1014, 623] on div "1972" at bounding box center [977, 630] width 222 height 14
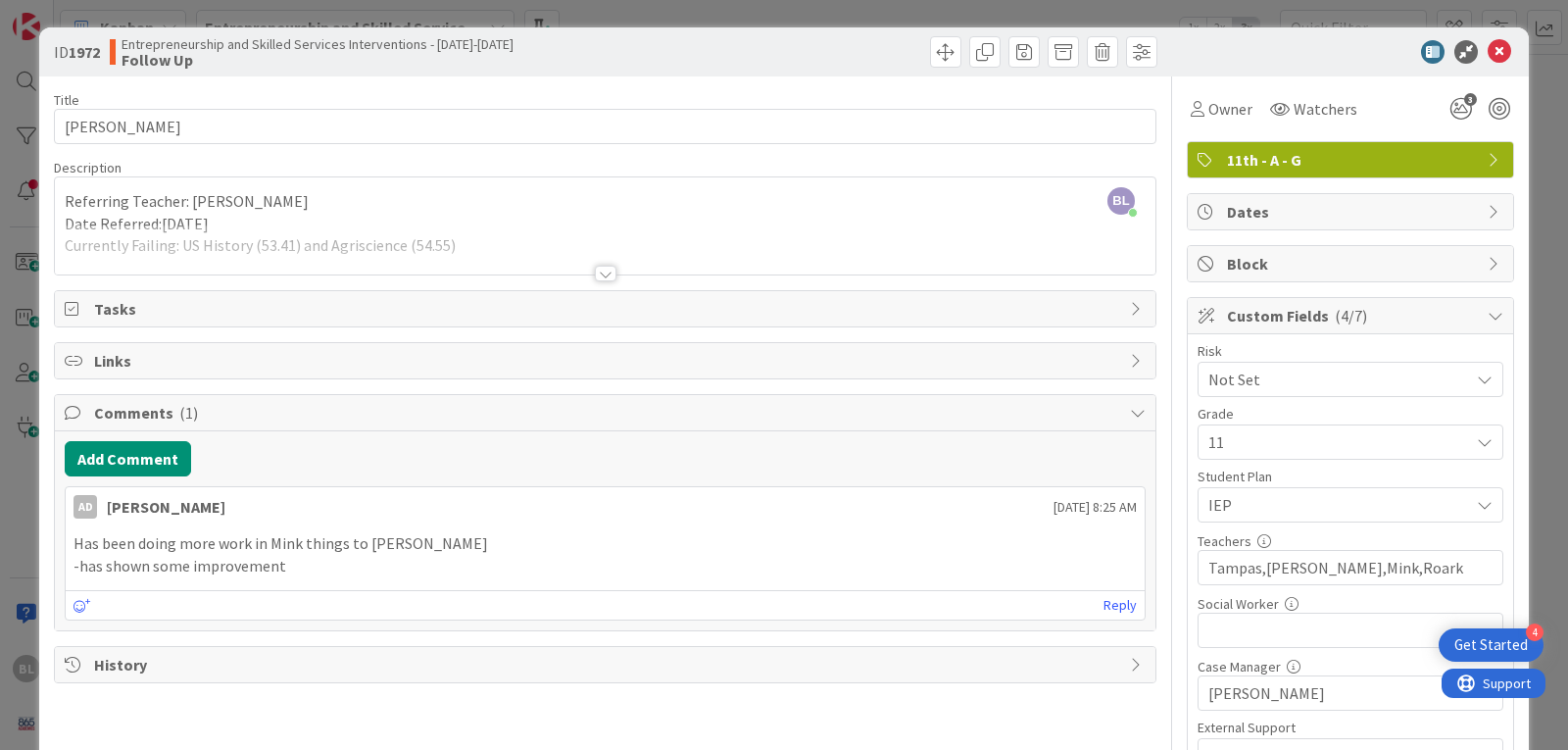
click at [598, 274] on div at bounding box center [606, 274] width 22 height 16
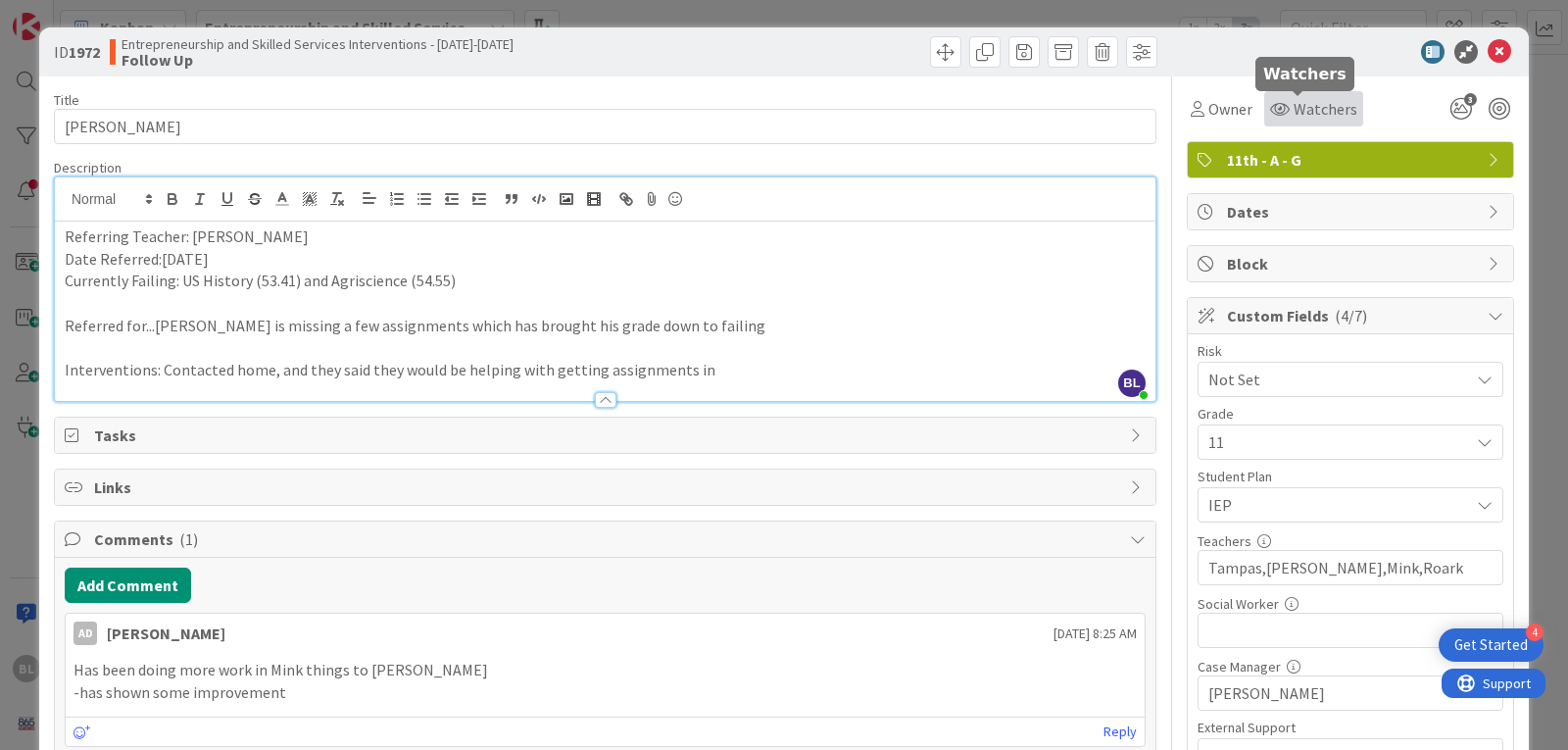
click at [1294, 111] on span "Watchers" at bounding box center [1326, 109] width 64 height 24
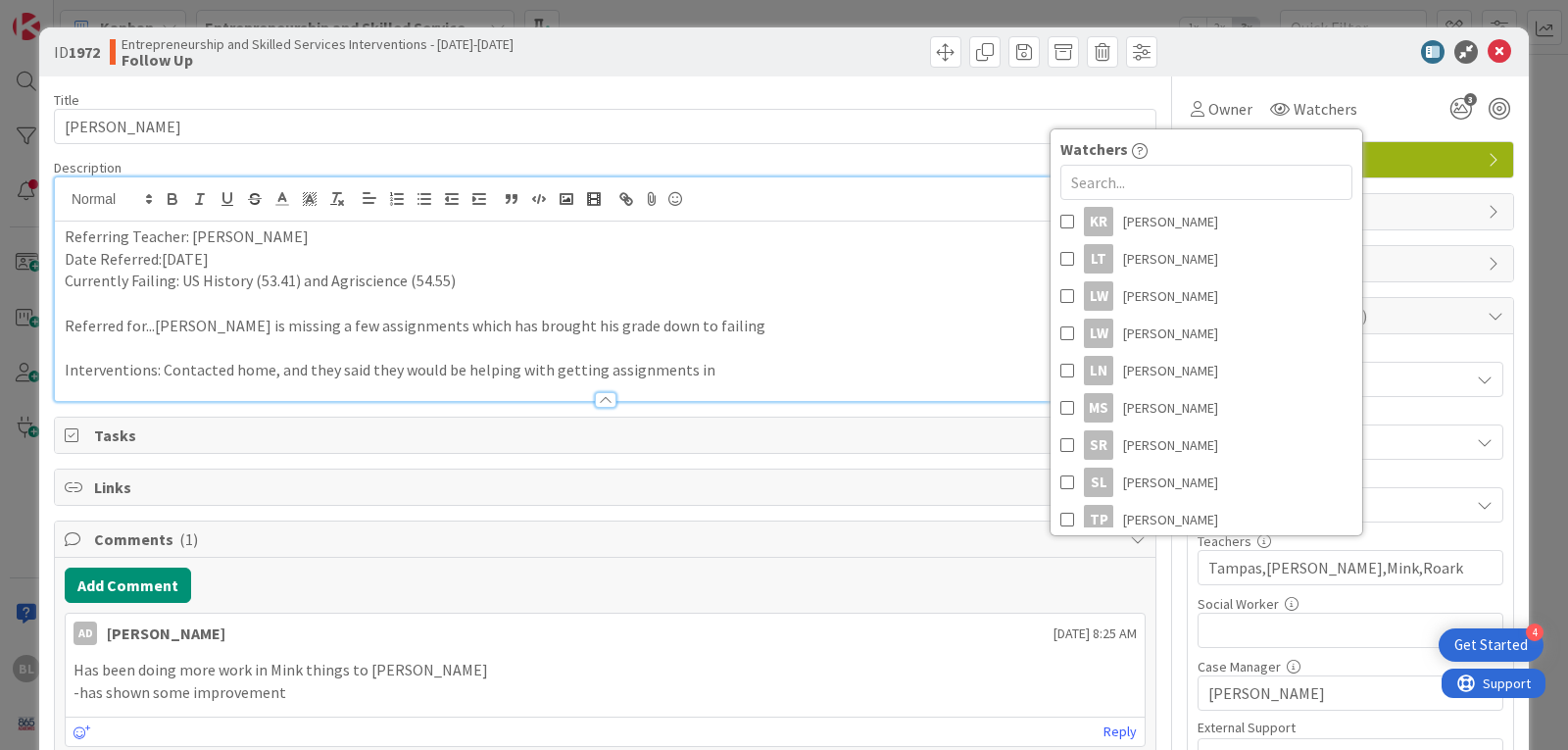
scroll to position [625, 0]
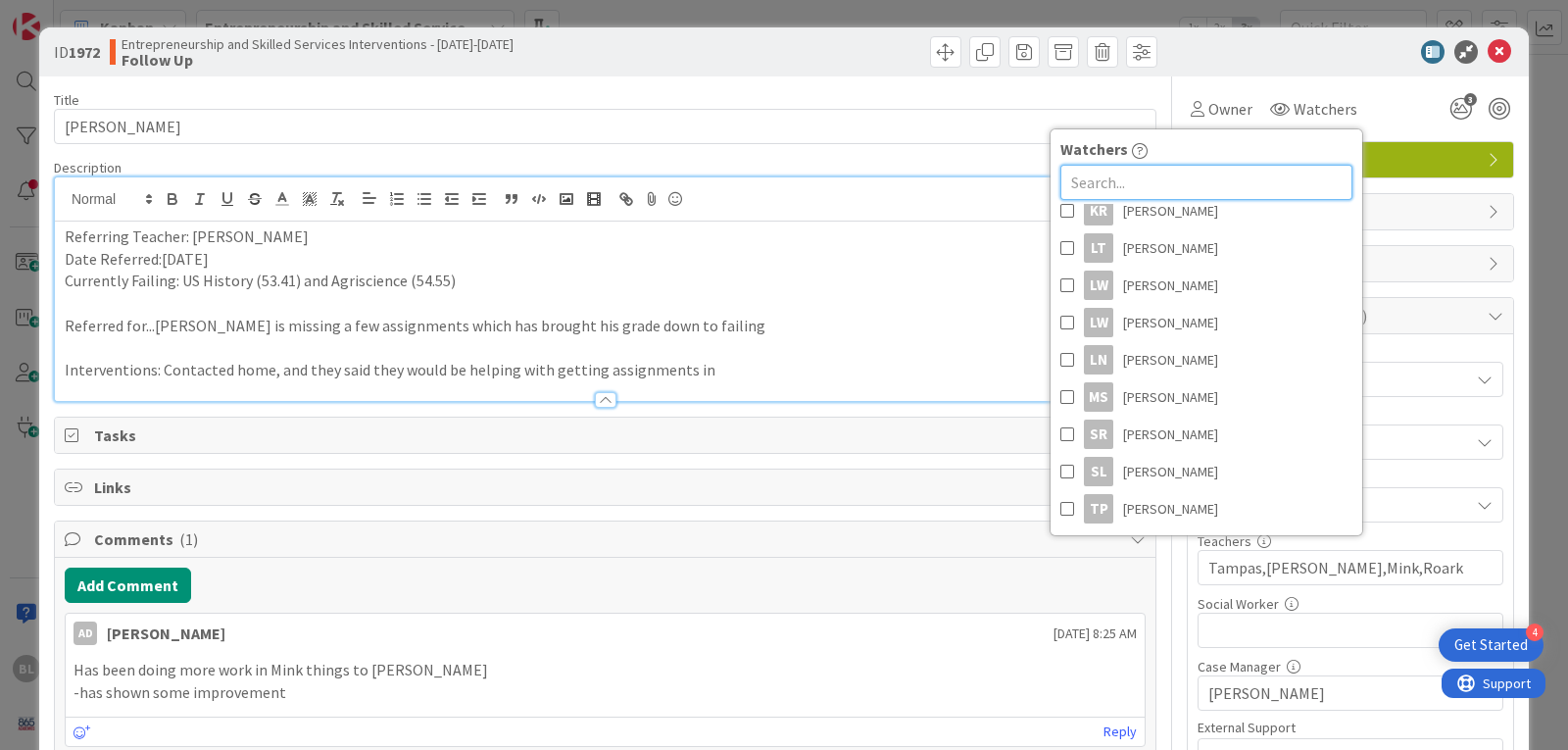
click at [1066, 184] on input "text" at bounding box center [1207, 183] width 292 height 36
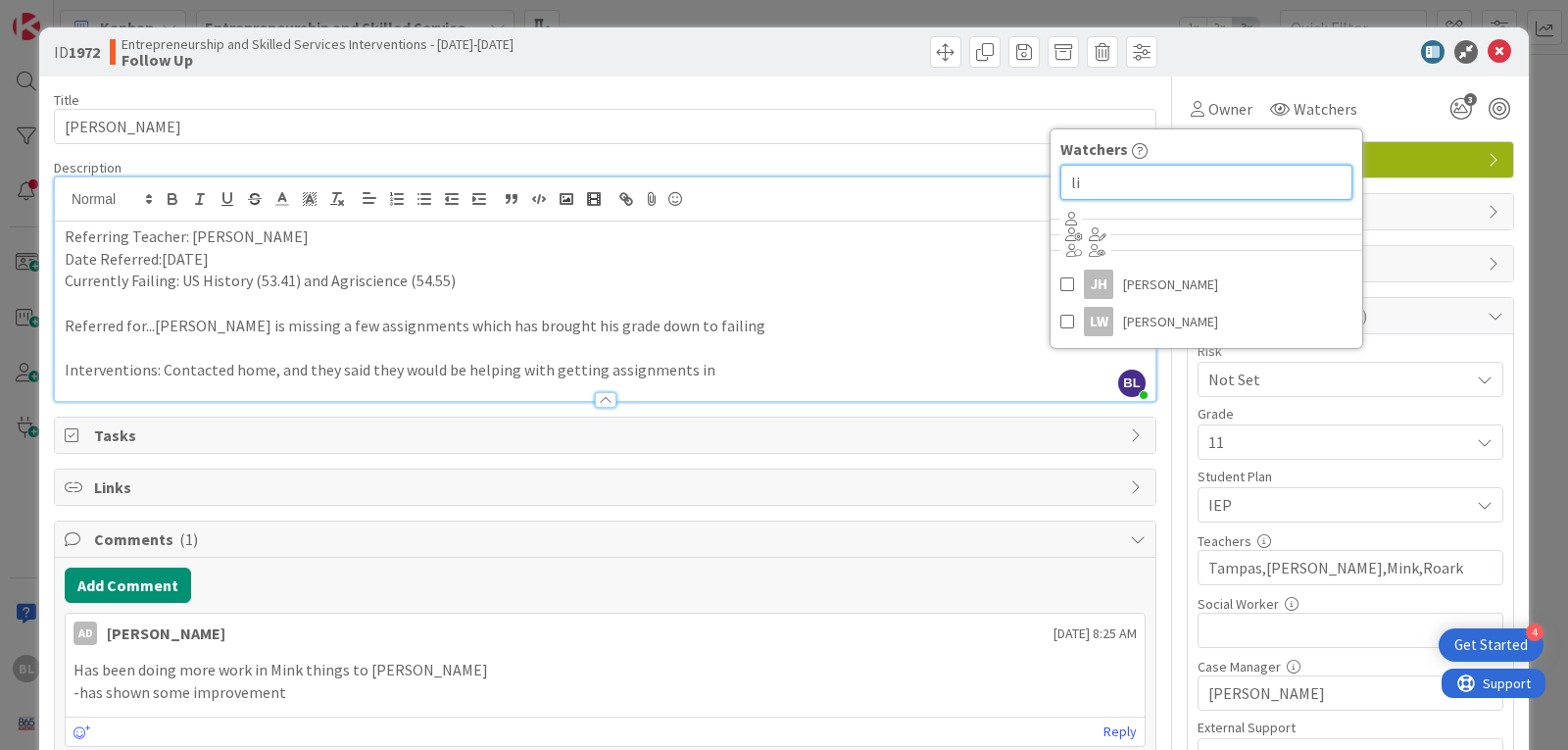
type input "l"
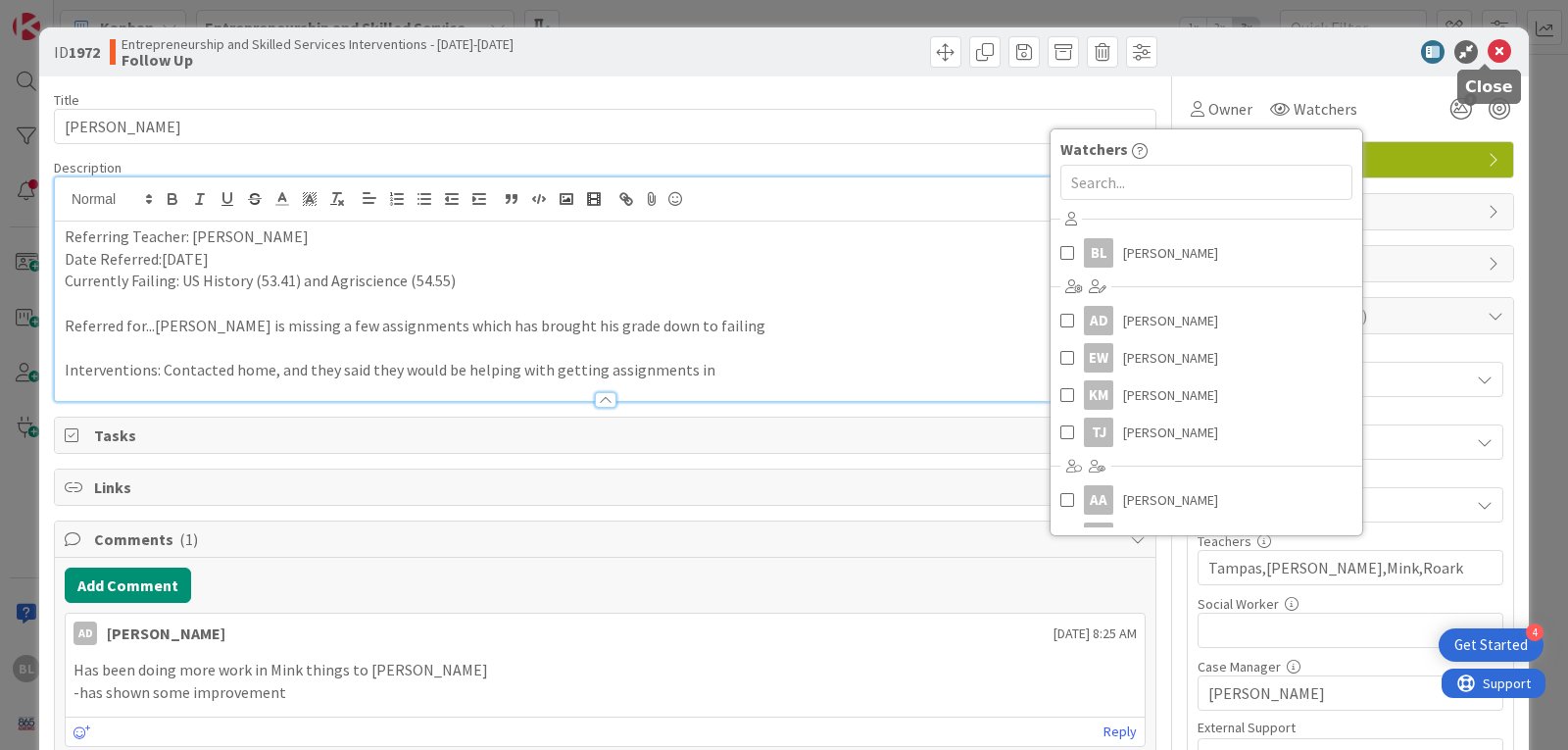
click at [1488, 52] on icon at bounding box center [1499, 52] width 24 height 24
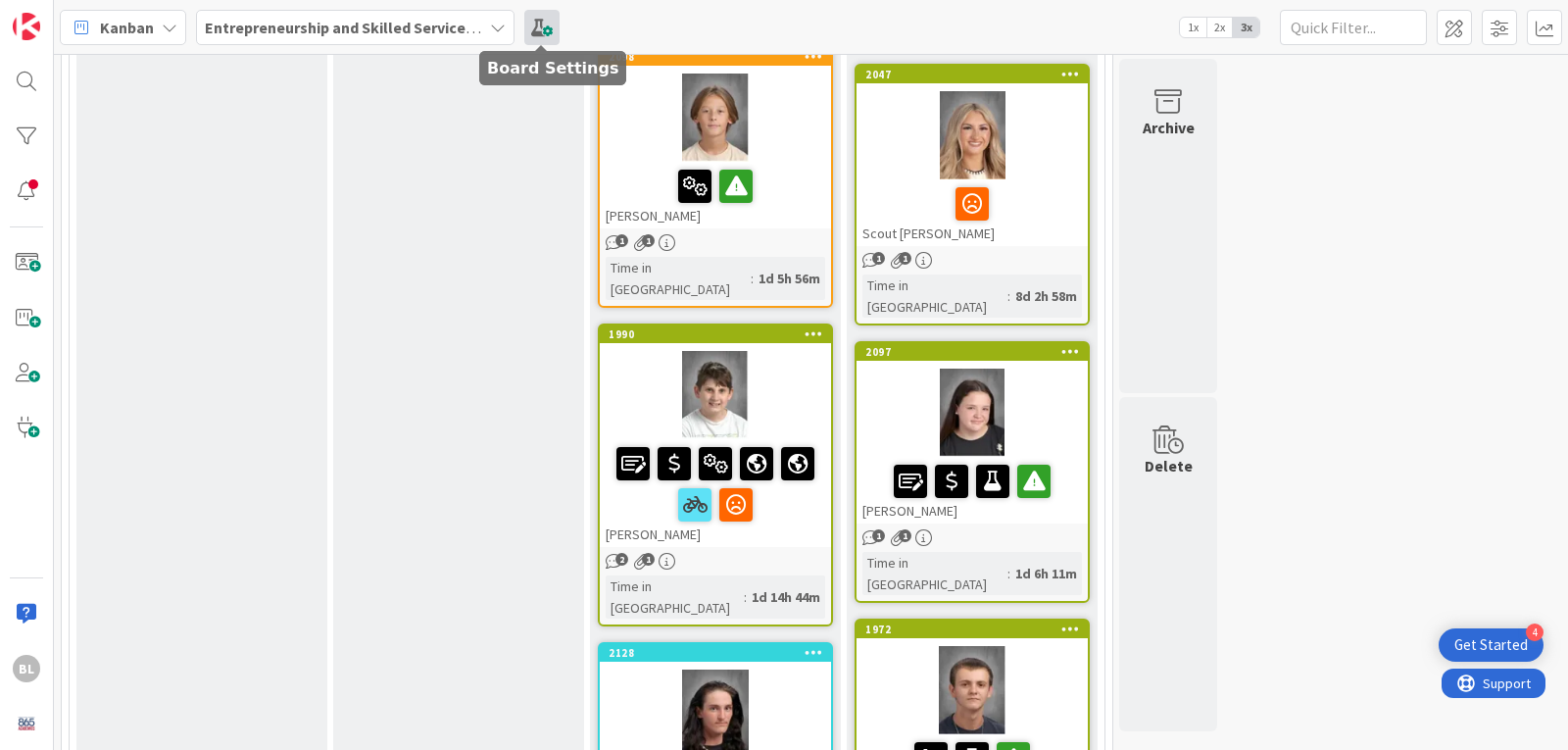
click at [541, 28] on span at bounding box center [542, 28] width 36 height 36
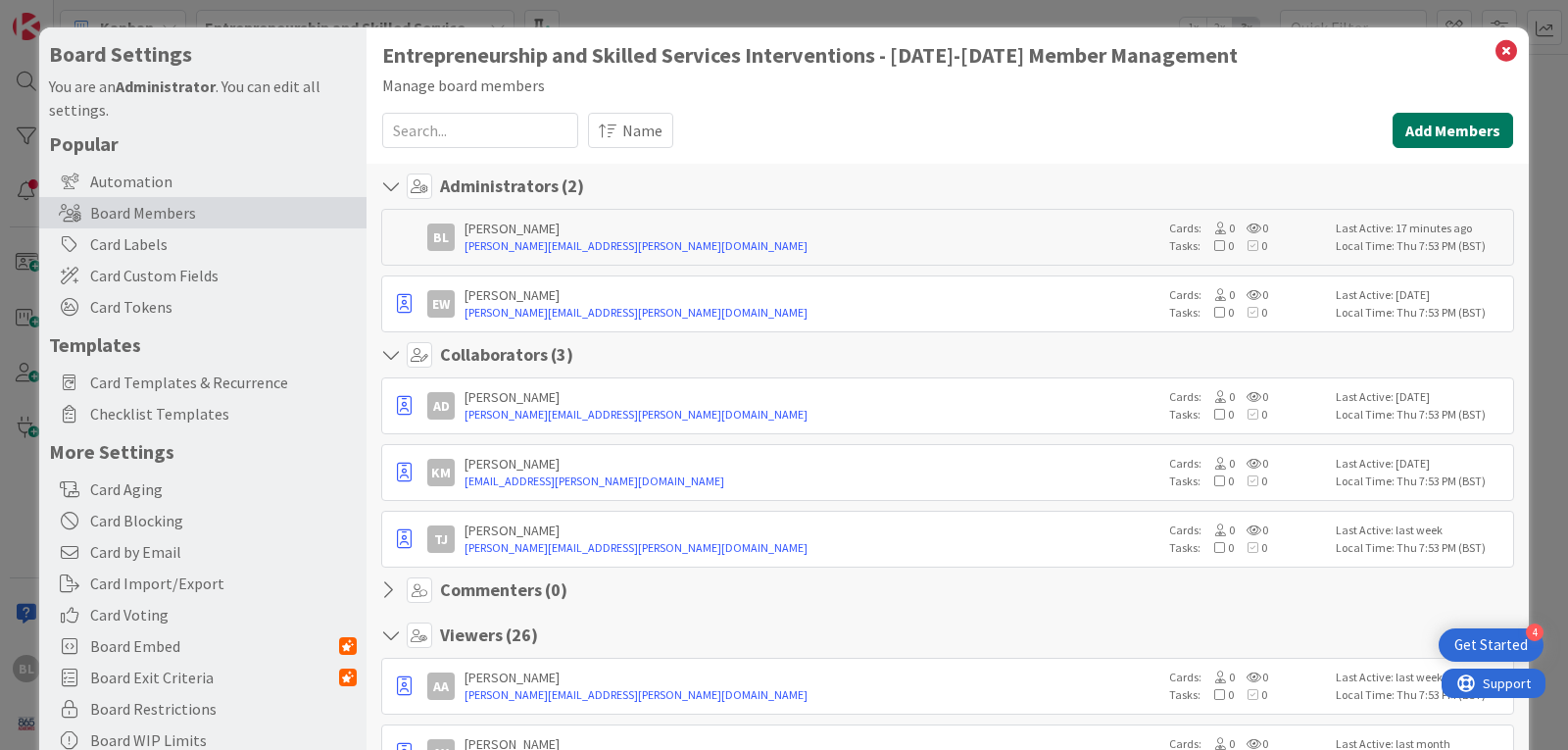
click at [1445, 129] on button "Add Members" at bounding box center [1453, 131] width 120 height 36
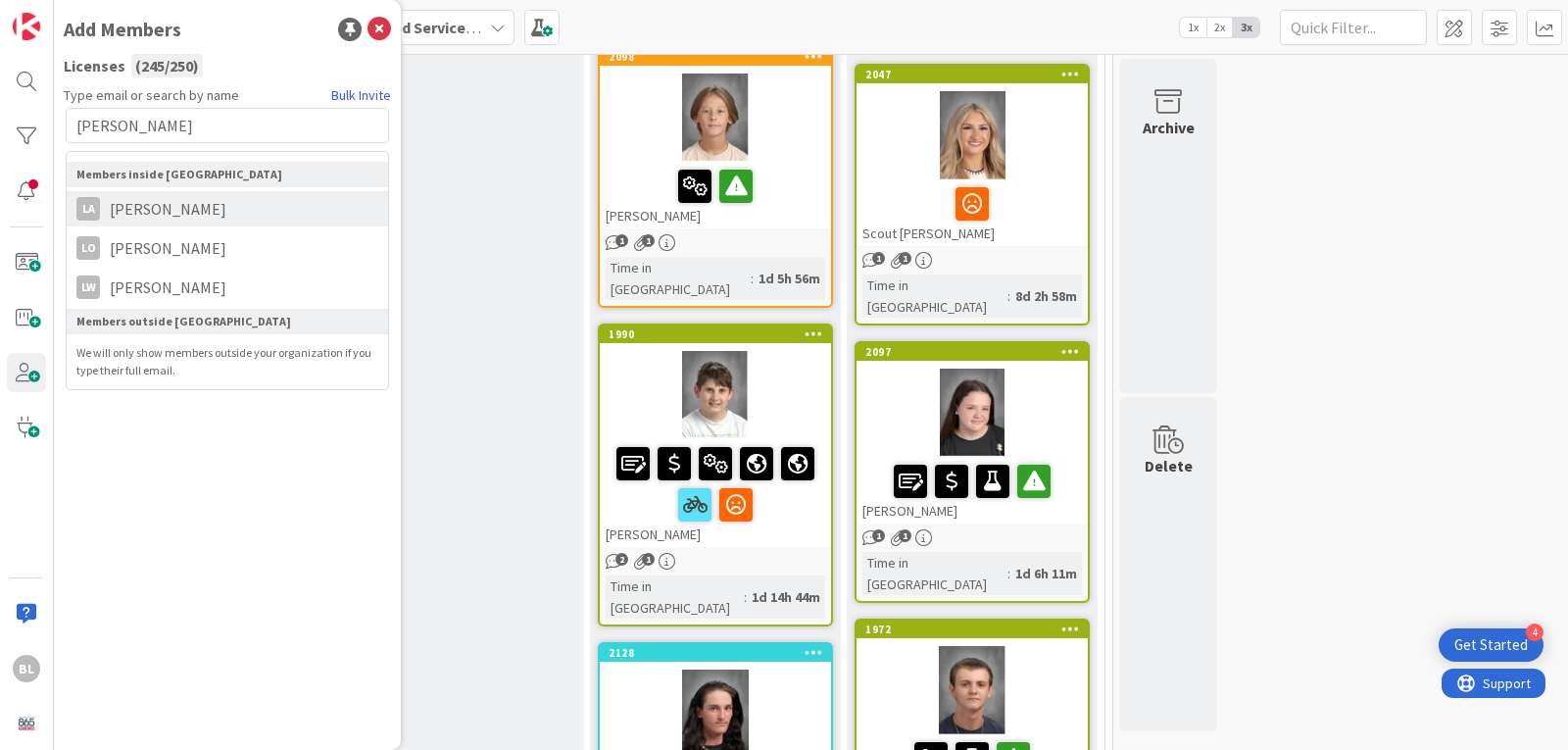
type input "[PERSON_NAME]"
click at [149, 203] on span "[PERSON_NAME]" at bounding box center [168, 209] width 136 height 24
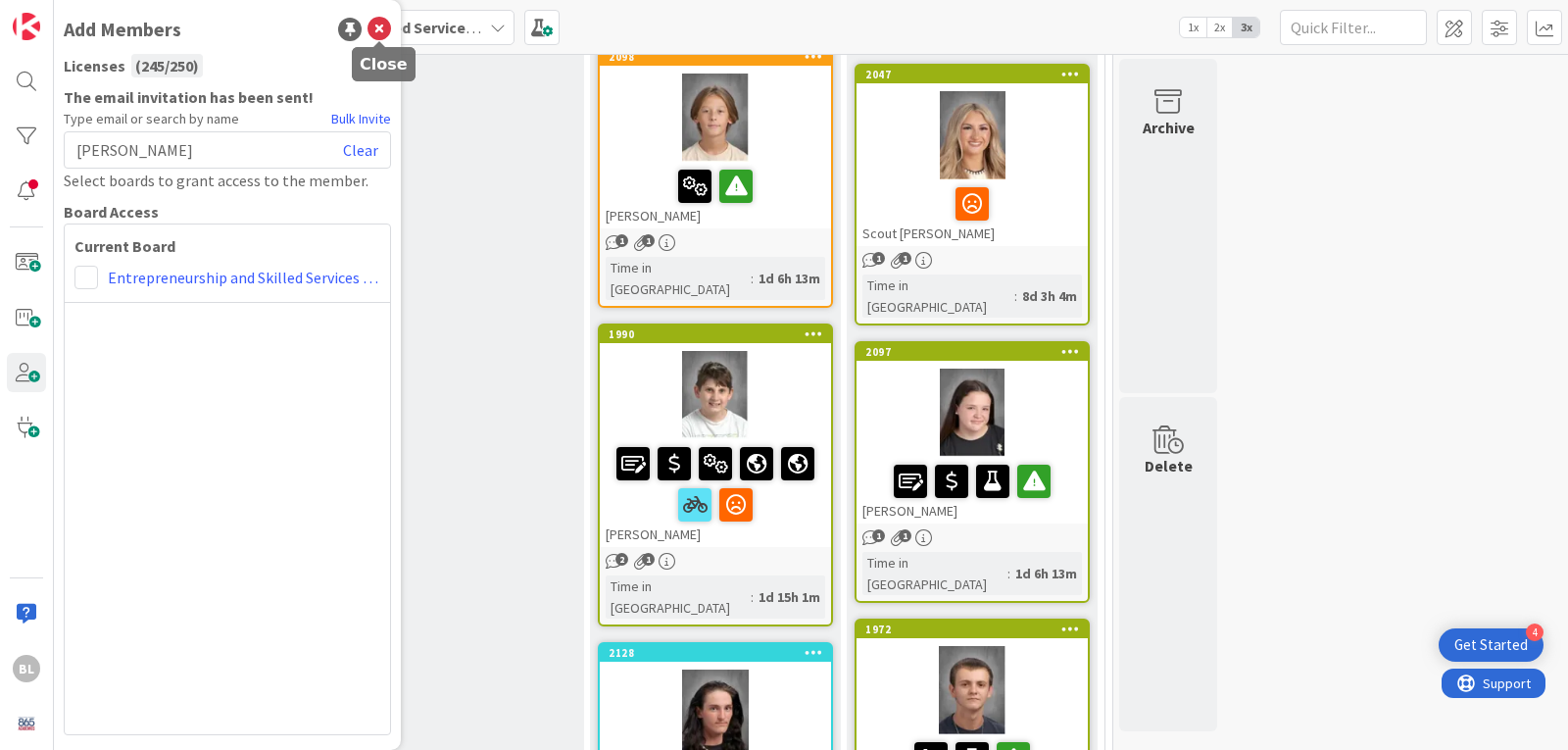
click at [384, 28] on icon at bounding box center [379, 30] width 24 height 24
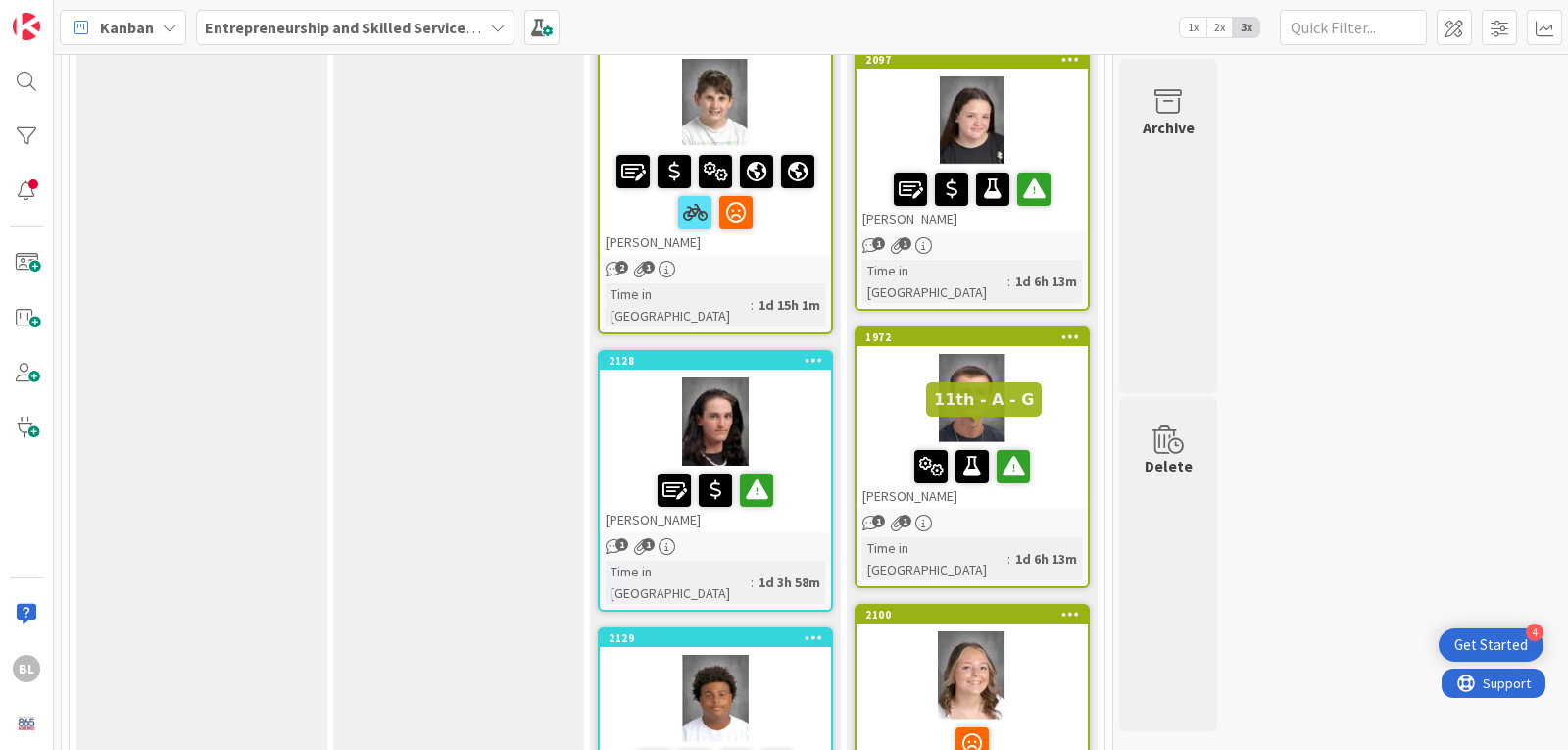
scroll to position [2255, 0]
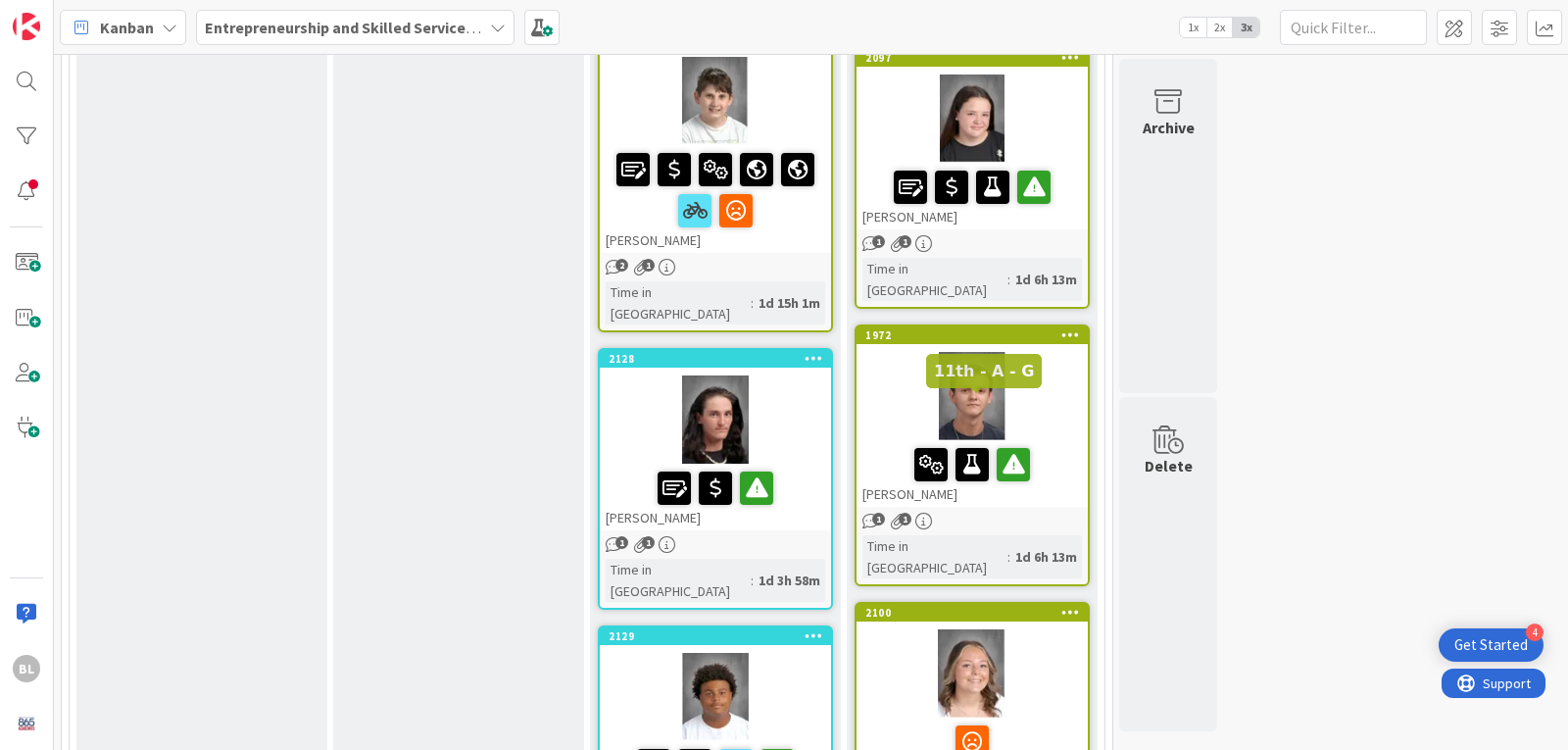
click at [1035, 606] on div "2100" at bounding box center [977, 613] width 222 height 14
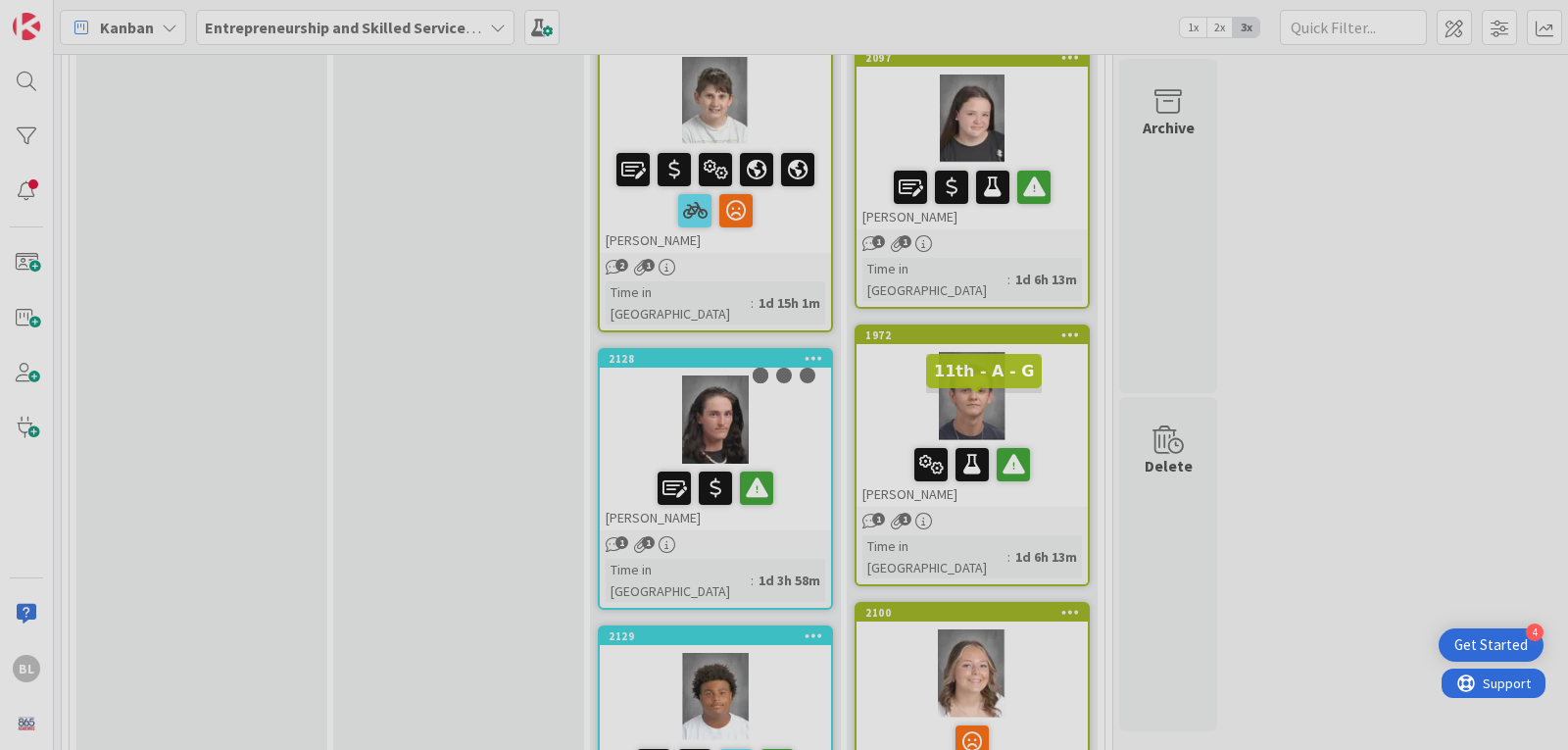
click at [1035, 401] on div at bounding box center [784, 375] width 1568 height 750
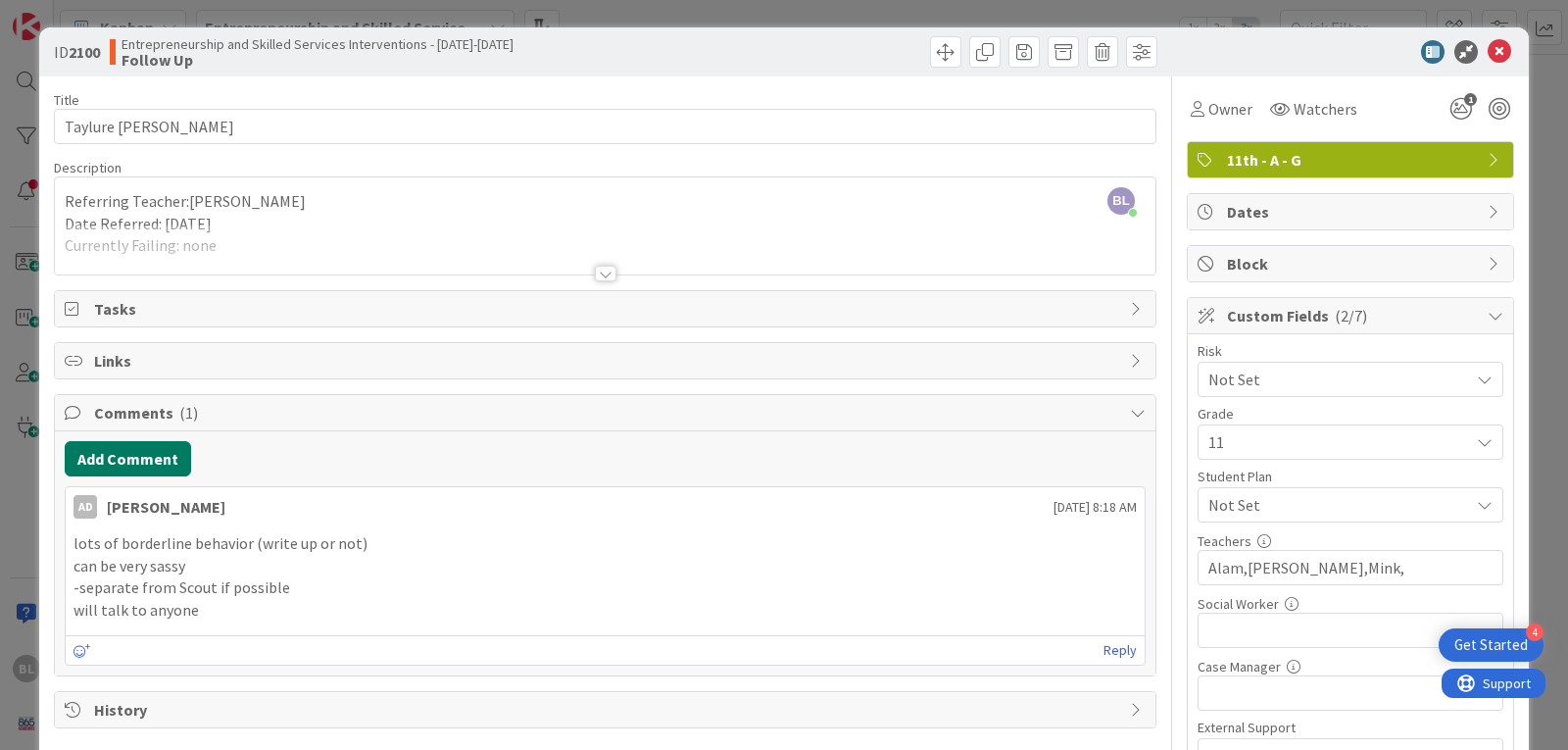
click at [135, 460] on button "Add Comment" at bounding box center [127, 459] width 126 height 36
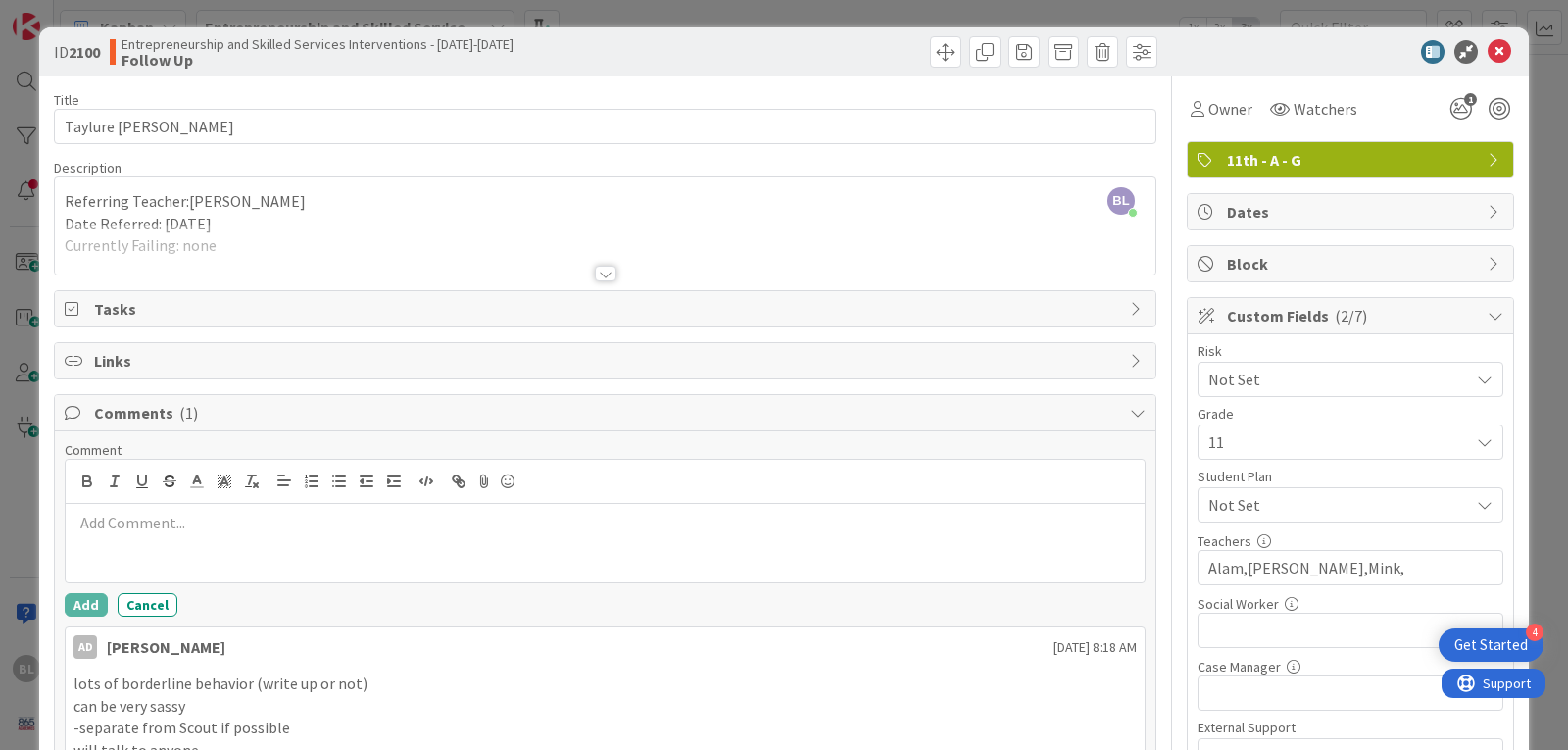
click at [110, 522] on p at bounding box center [605, 523] width 1064 height 23
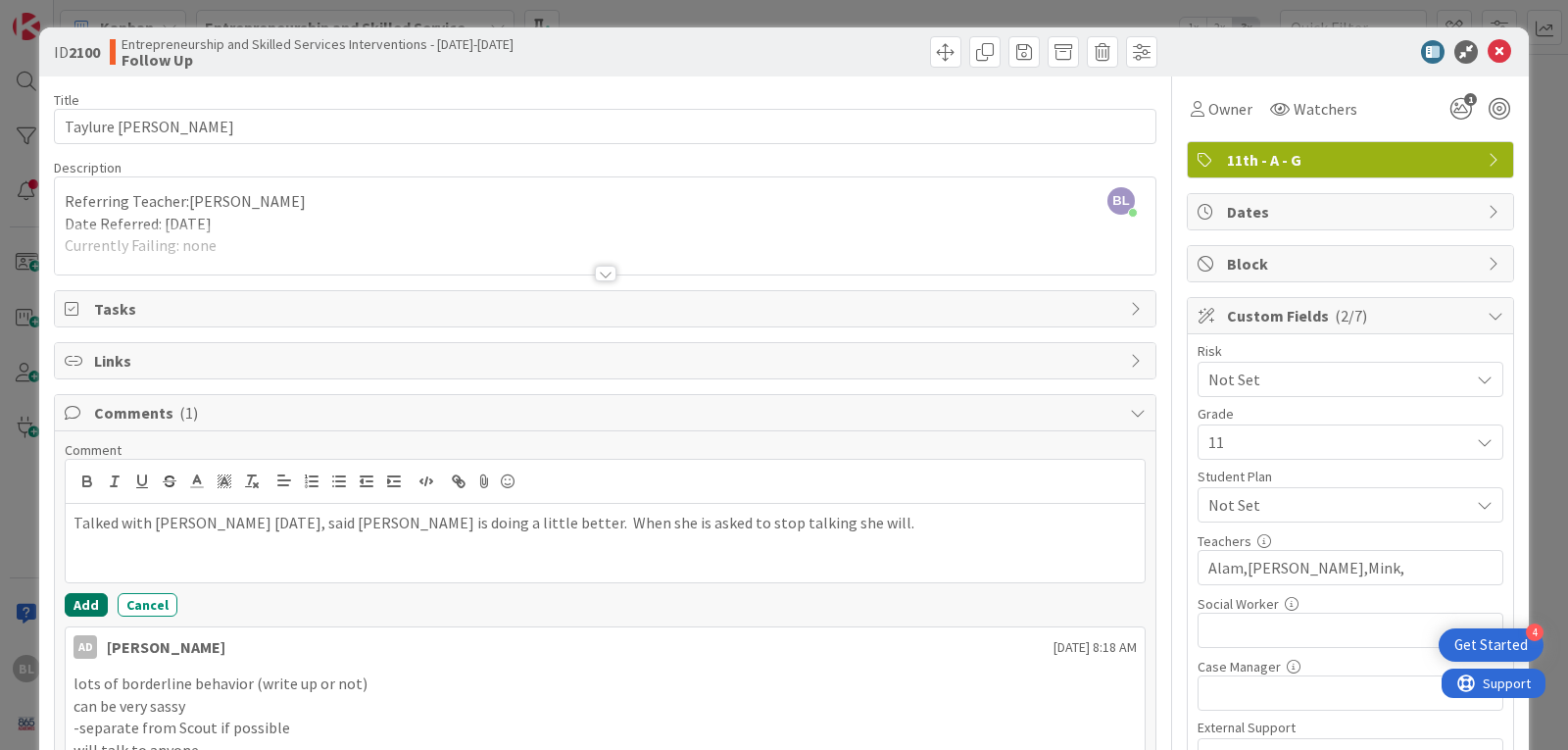
click at [84, 609] on button "Add" at bounding box center [85, 605] width 43 height 24
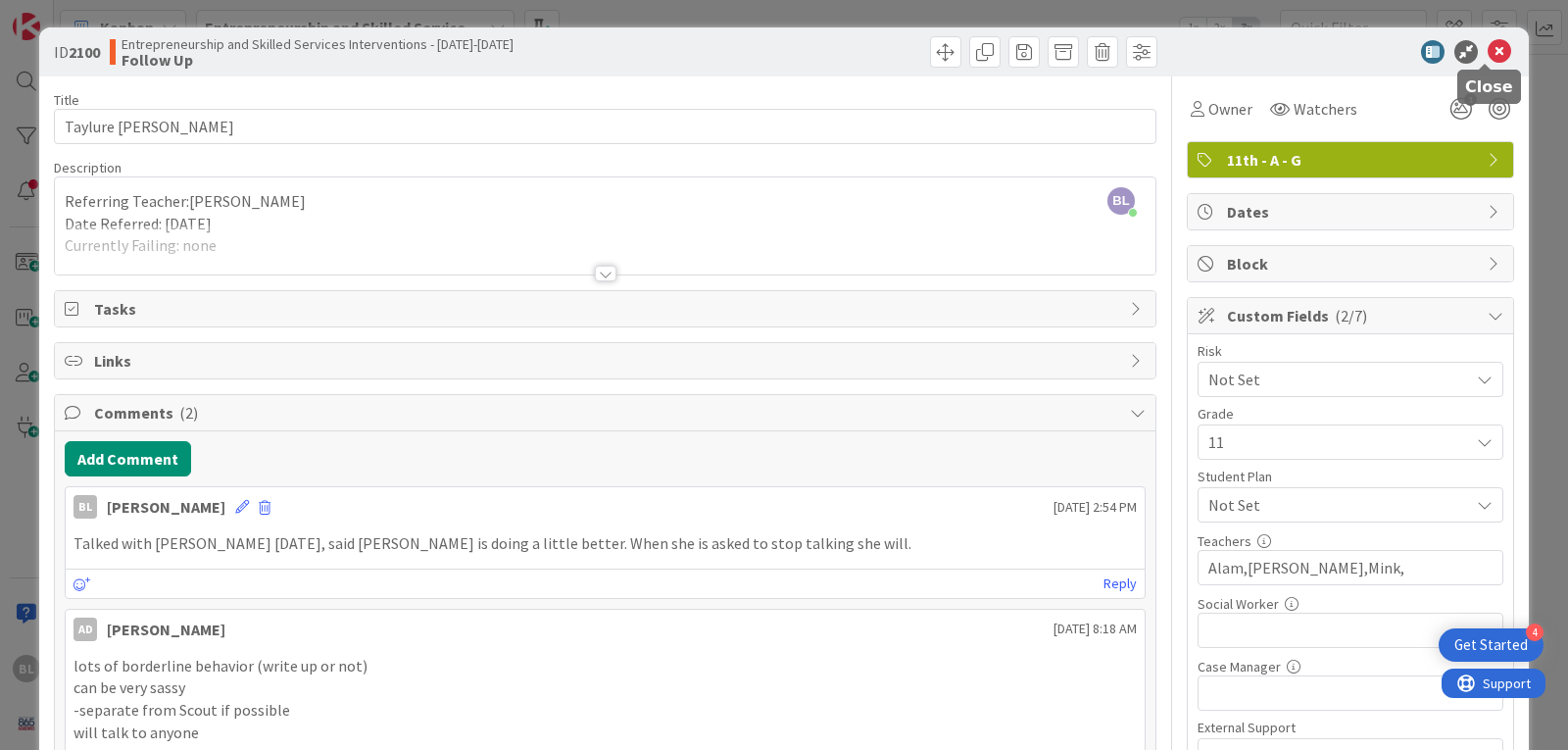
click at [1490, 54] on icon at bounding box center [1499, 52] width 24 height 24
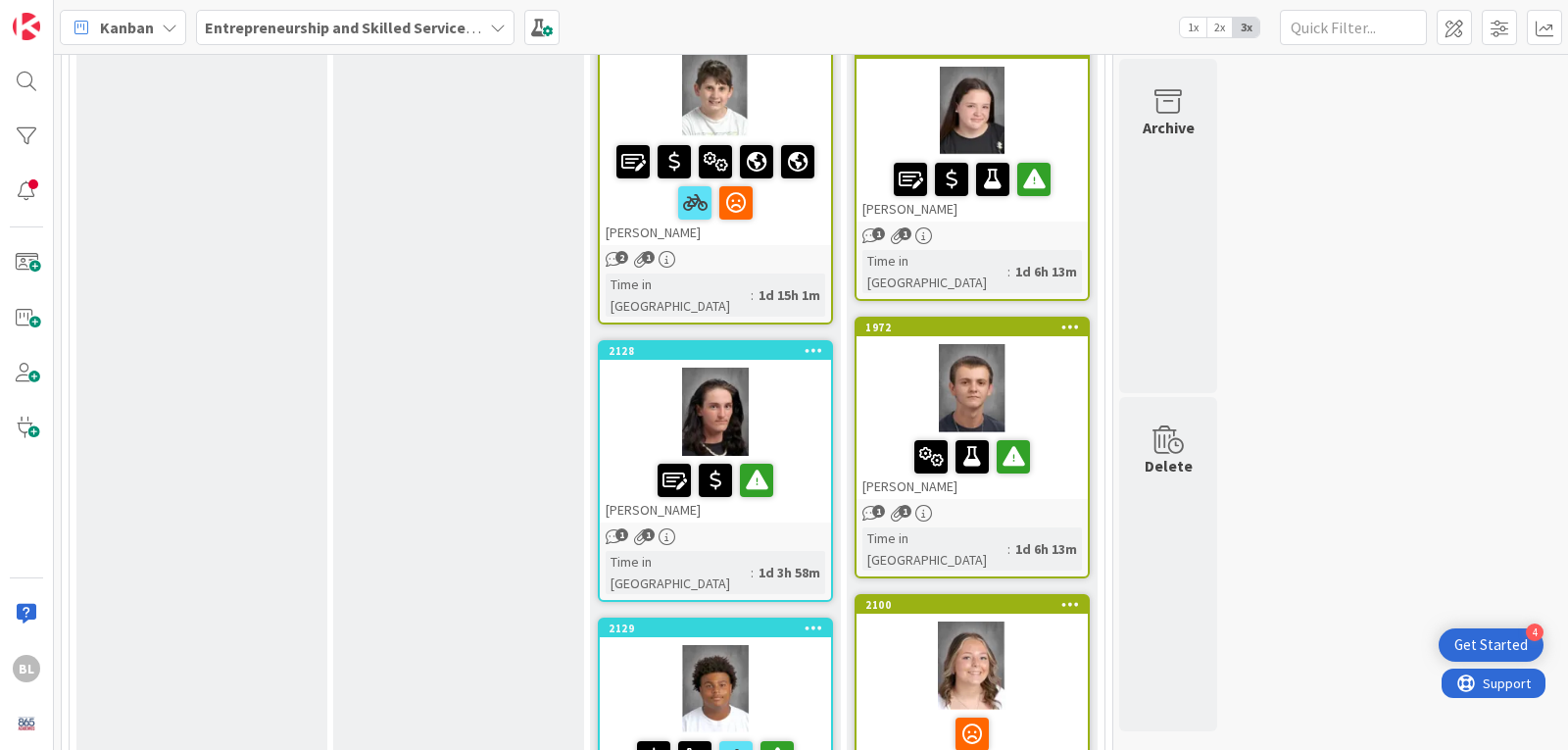
scroll to position [2255, 0]
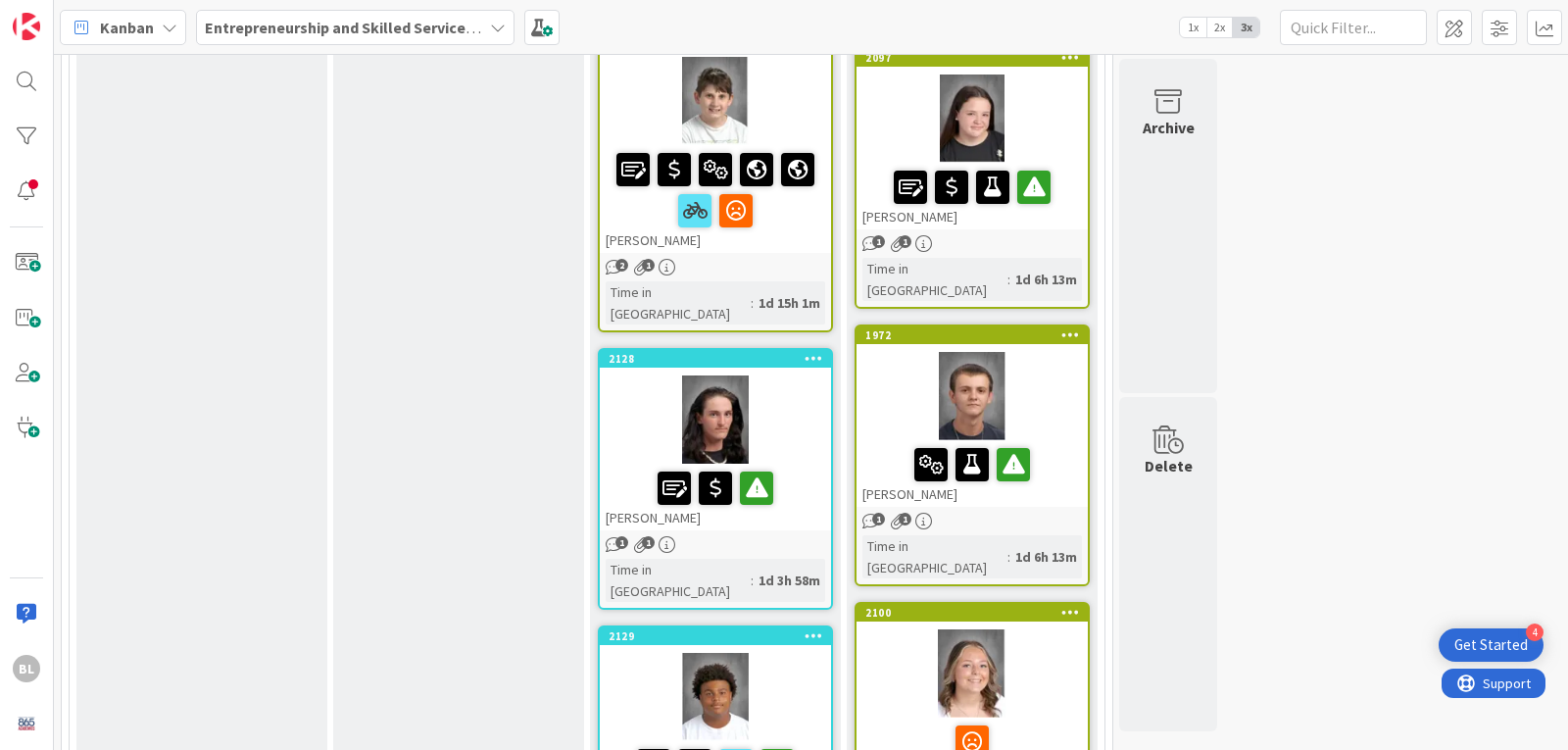
click at [1069, 605] on icon at bounding box center [1070, 612] width 19 height 14
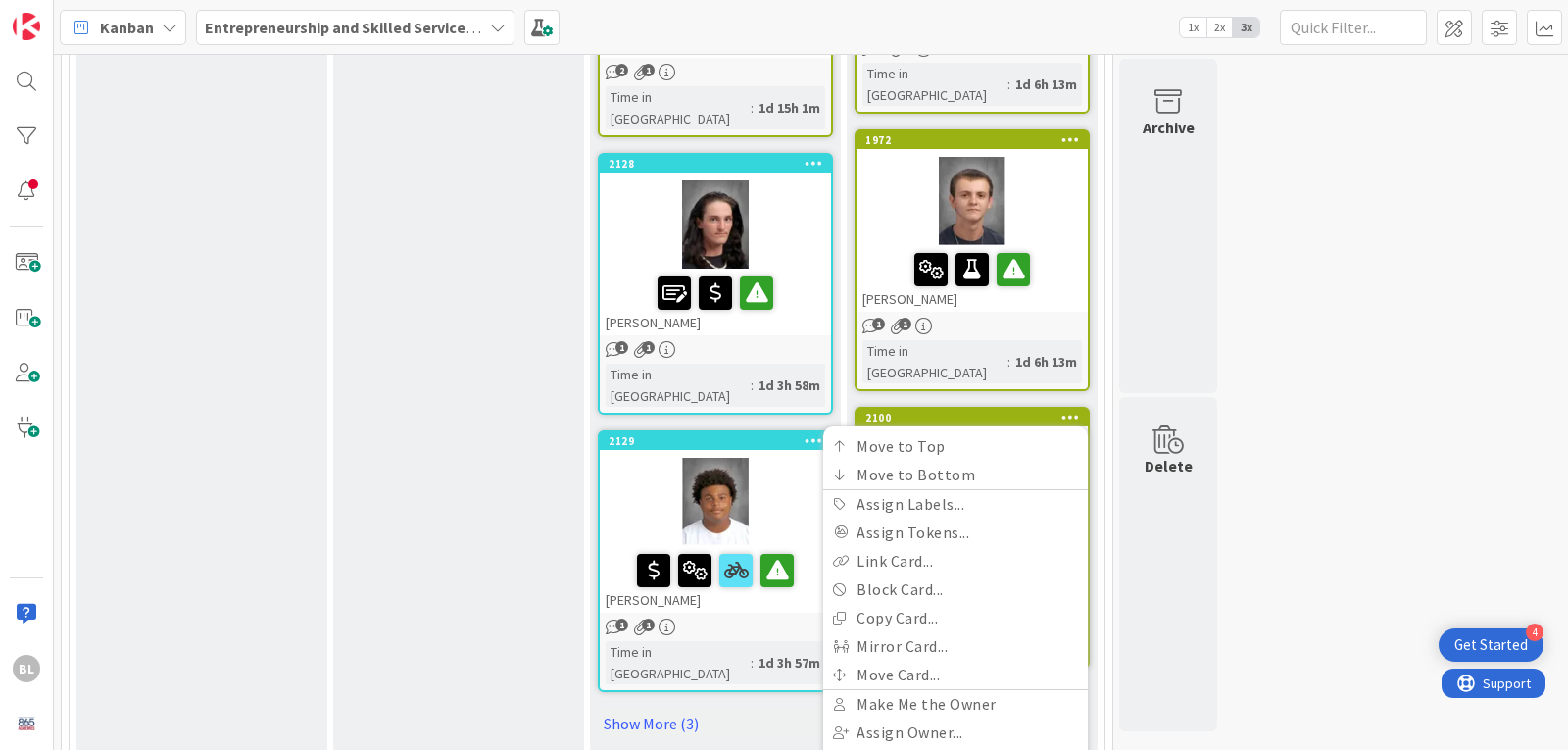
scroll to position [2452, 0]
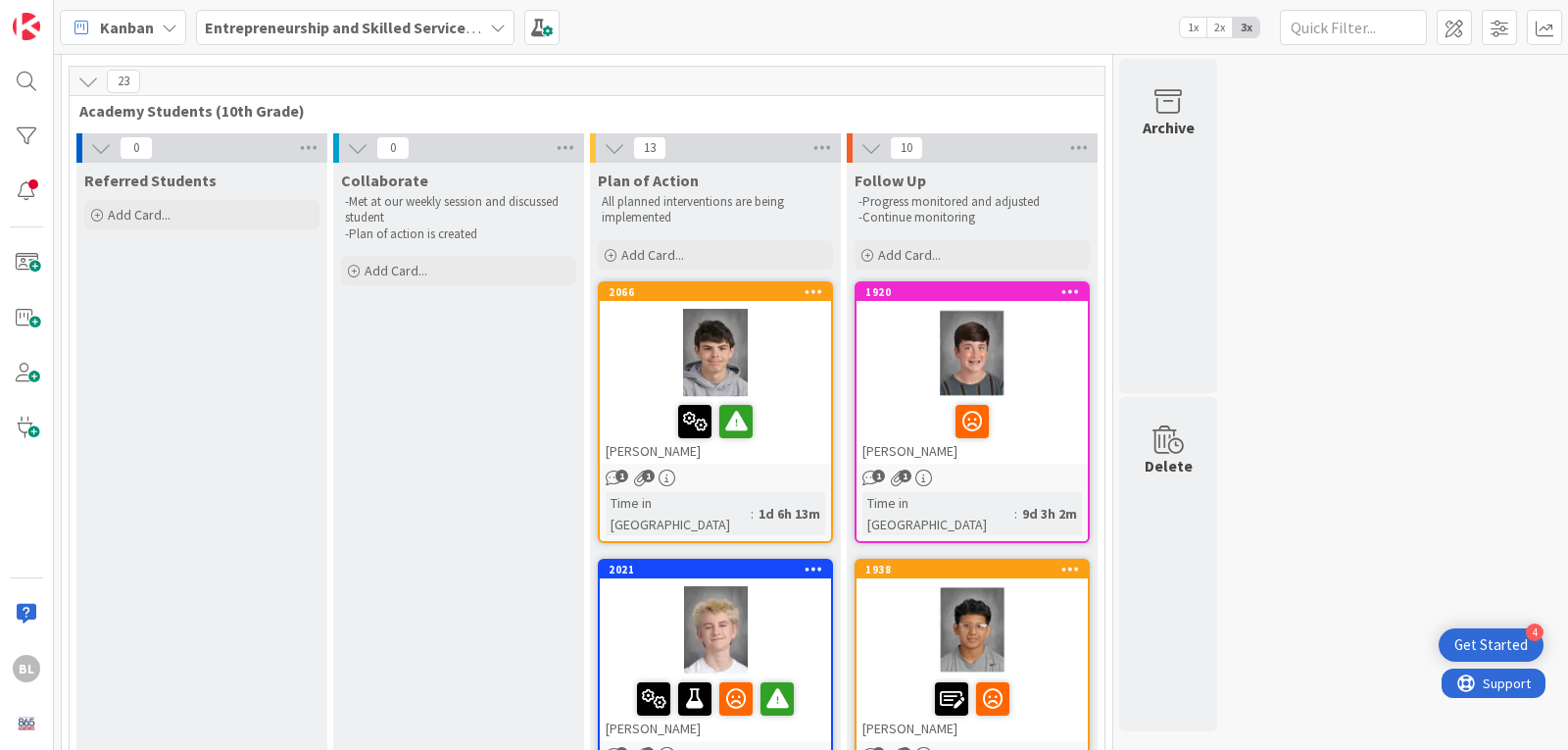
scroll to position [0, 0]
